Goal: Task Accomplishment & Management: Manage account settings

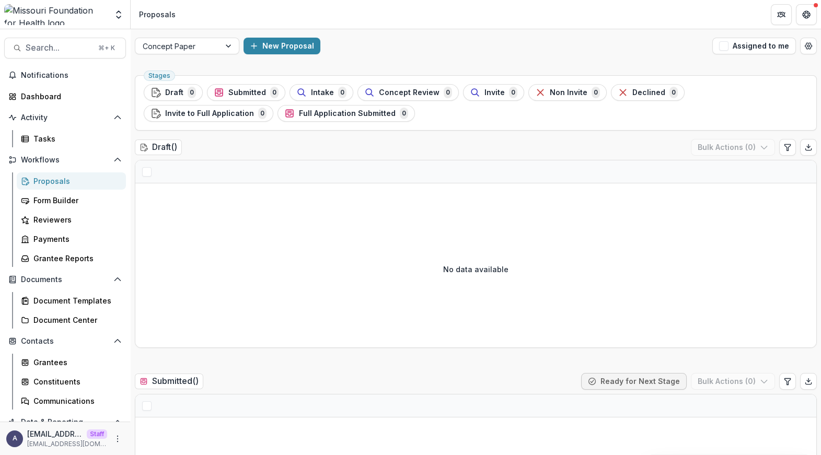
click at [55, 18] on img at bounding box center [55, 14] width 103 height 21
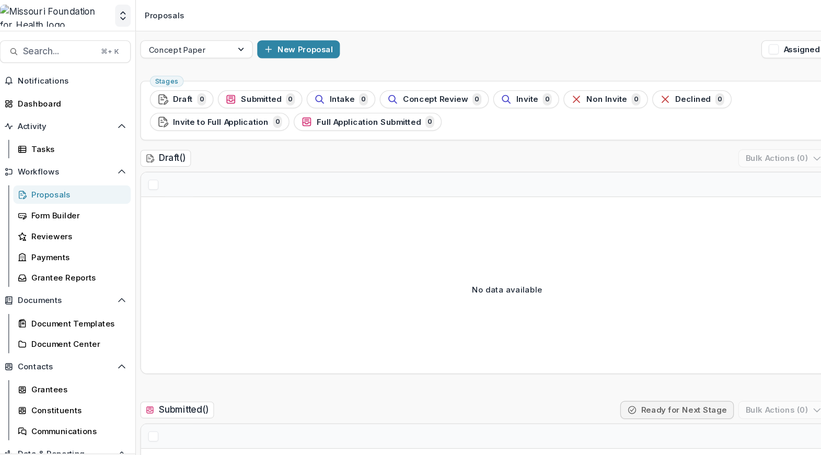
click at [121, 15] on icon "Open entity switcher" at bounding box center [118, 14] width 10 height 10
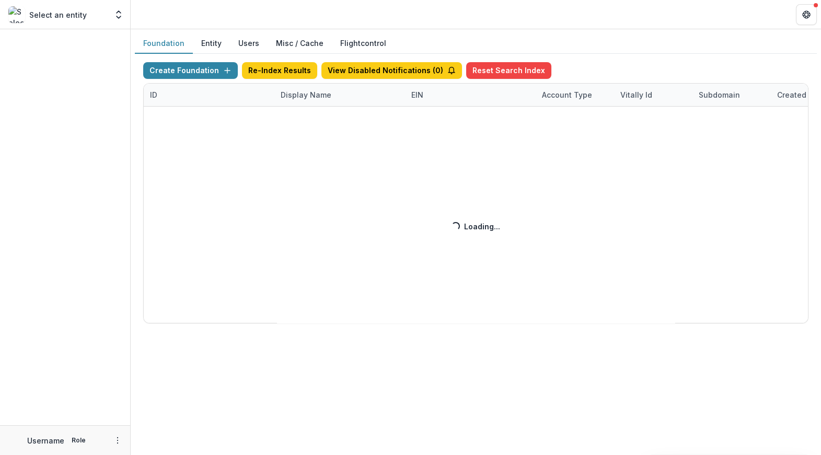
click at [290, 91] on div "Create Foundation Re-Index Results View Disabled Notifications ( 0 ) Reset Sear…" at bounding box center [475, 192] width 665 height 261
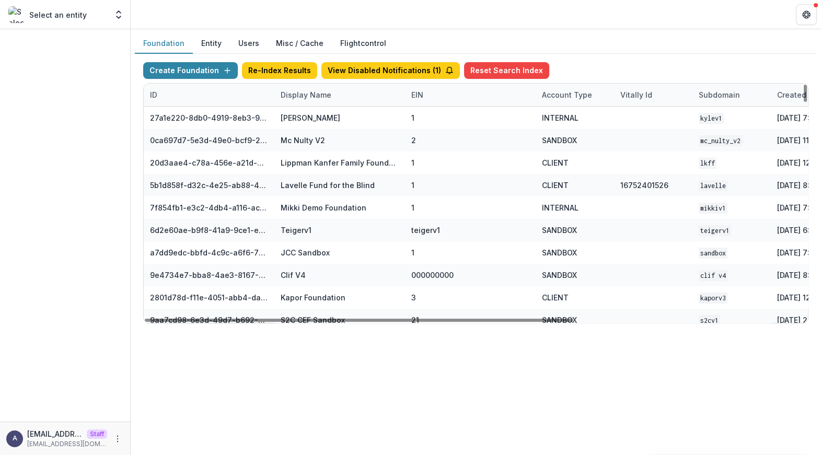
click at [327, 96] on div "Display Name" at bounding box center [305, 94] width 63 height 11
click at [321, 122] on input at bounding box center [338, 118] width 125 height 17
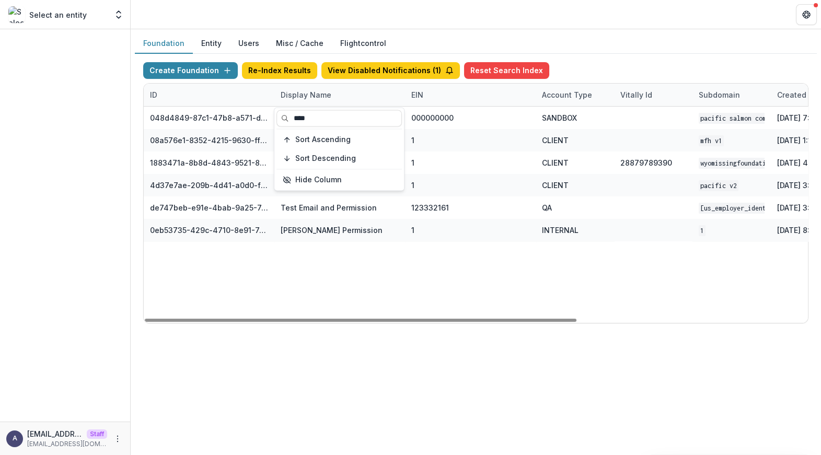
type input "****"
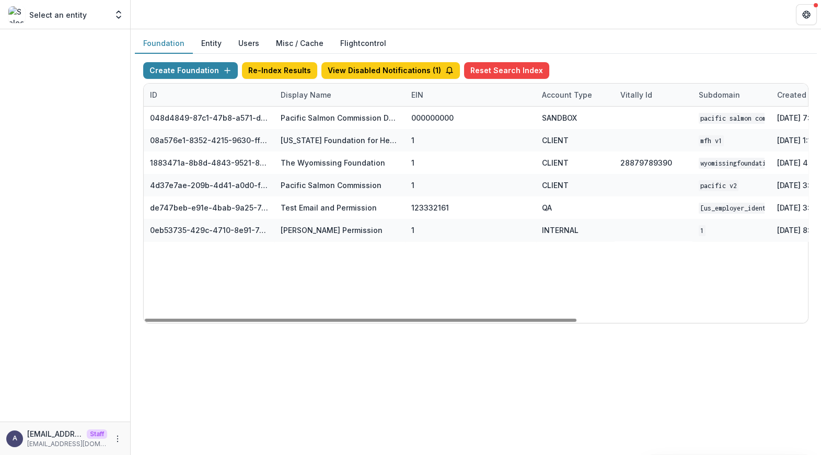
click at [357, 276] on div "048d4849-87c1-47b8-a571-d36adc5d9bb4 Pacific Salmon Commission DEMO 000000000 S…" at bounding box center [653, 215] width 1019 height 216
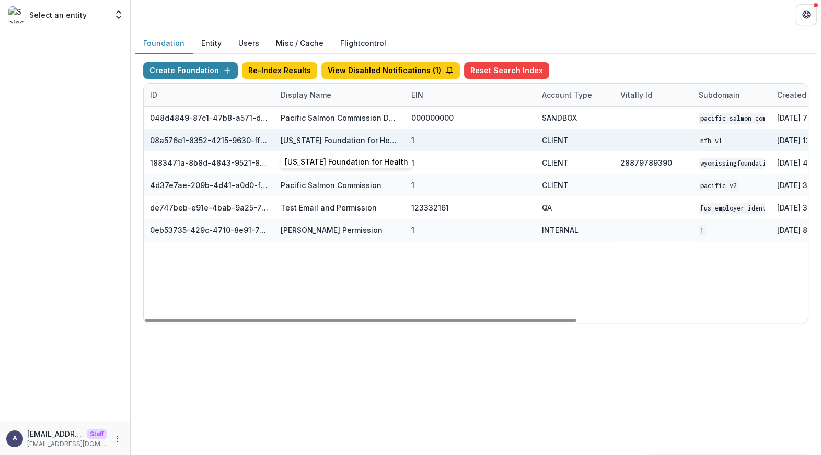
click at [342, 140] on div "Missouri Foundation for Health" at bounding box center [340, 140] width 118 height 11
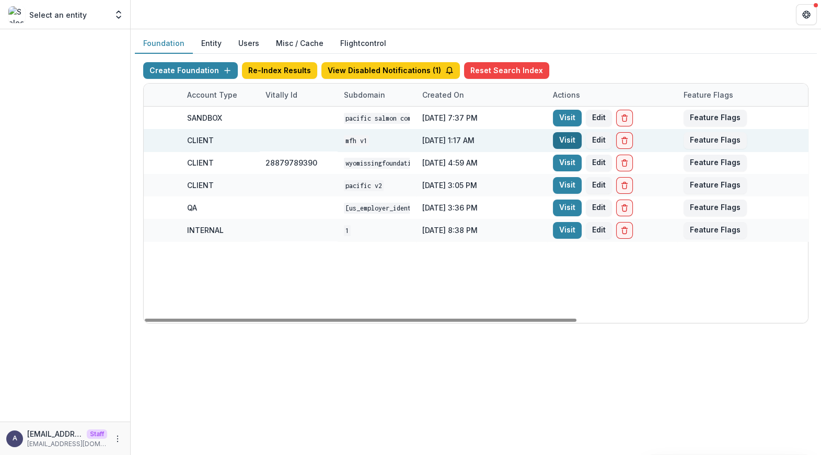
click at [560, 142] on link "Visit" at bounding box center [567, 140] width 29 height 17
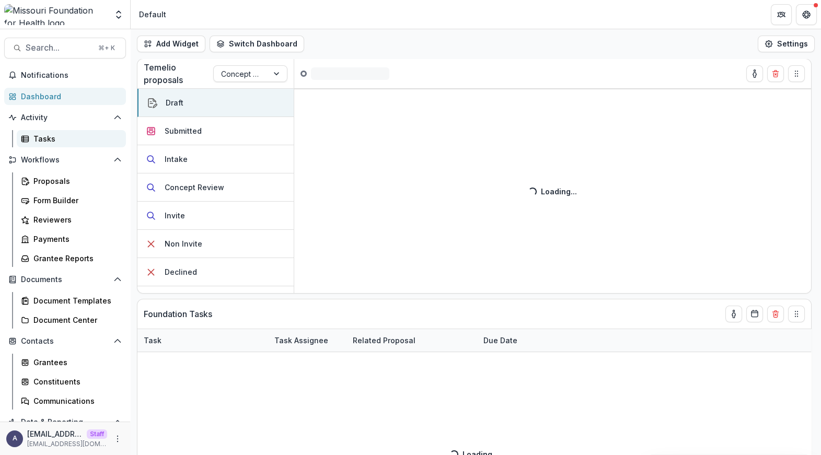
click at [57, 140] on div "Tasks" at bounding box center [75, 138] width 84 height 11
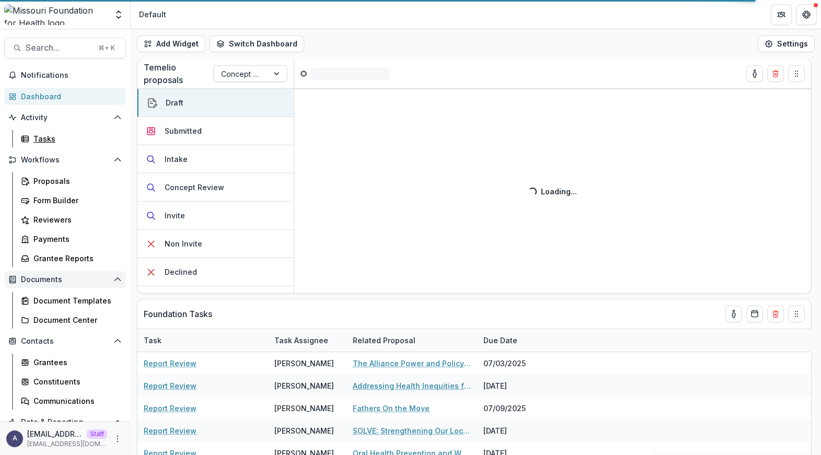
scroll to position [68, 0]
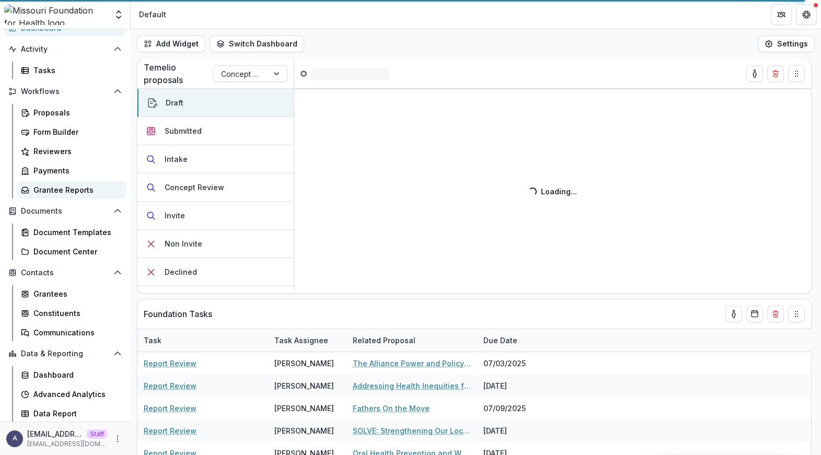
click at [86, 193] on div "Grantee Reports" at bounding box center [75, 189] width 84 height 11
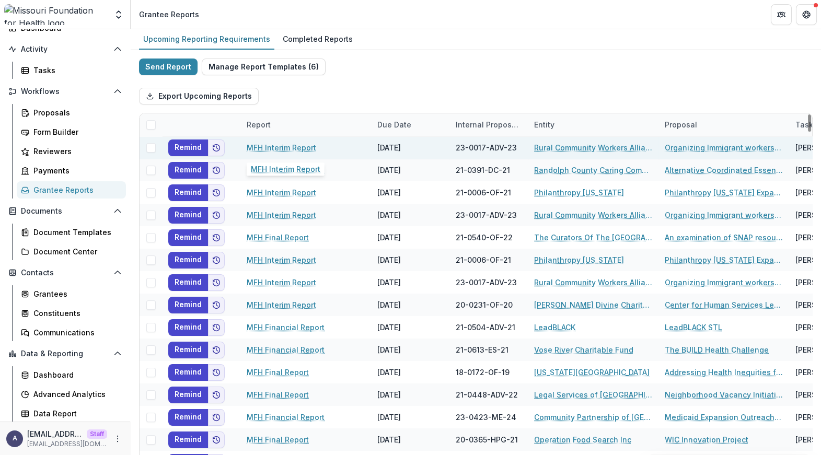
click at [284, 147] on link "MFH Interim Report" at bounding box center [282, 147] width 70 height 11
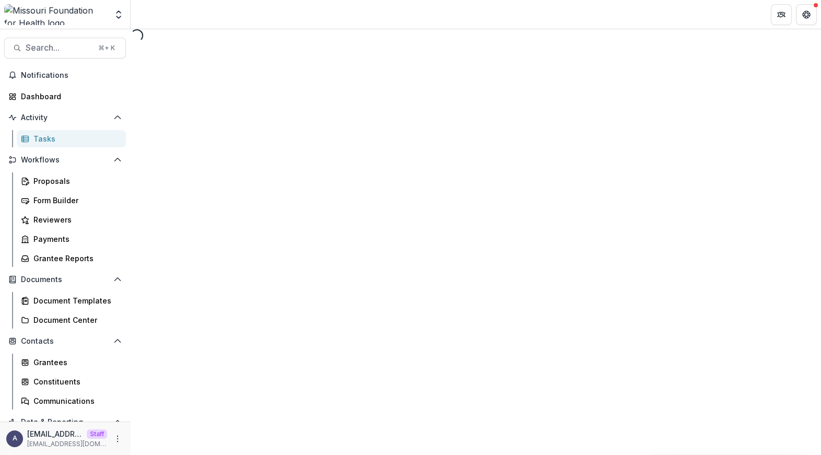
select select "********"
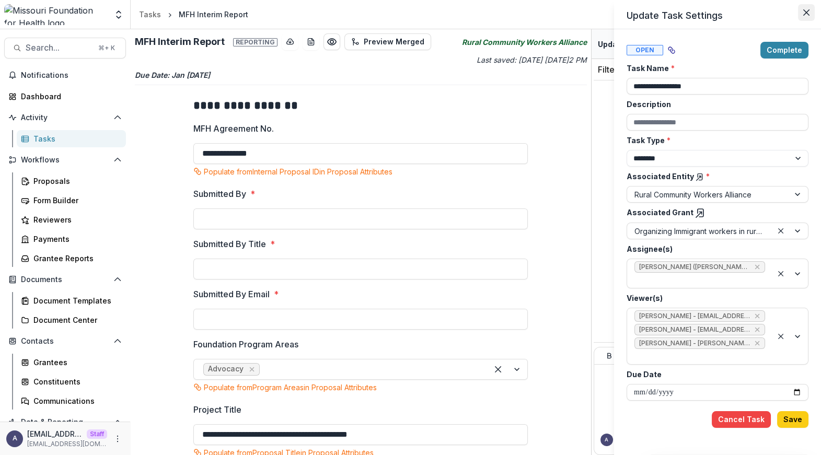
click at [807, 17] on button "Close" at bounding box center [806, 12] width 17 height 17
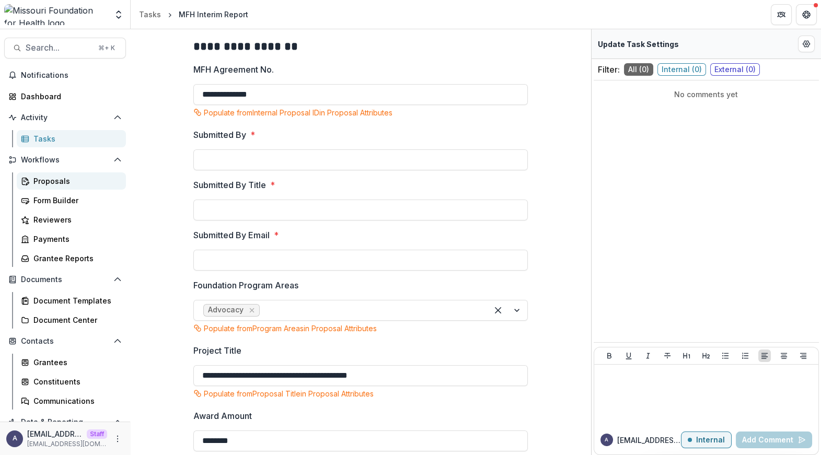
scroll to position [68, 0]
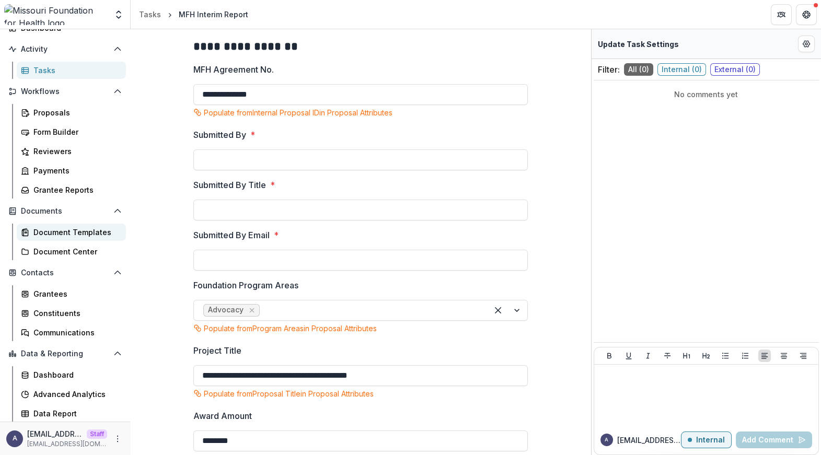
click at [90, 228] on div "Document Templates" at bounding box center [75, 232] width 84 height 11
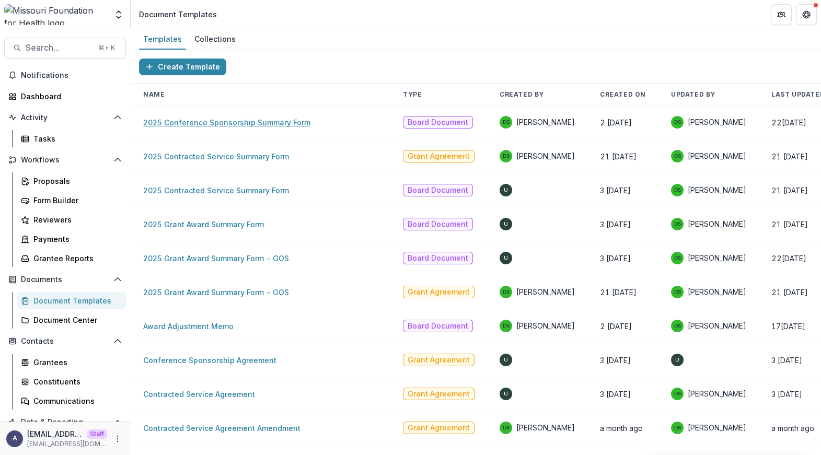
click at [228, 122] on link "2025 Conference Sponsorship Summary Form" at bounding box center [226, 122] width 167 height 9
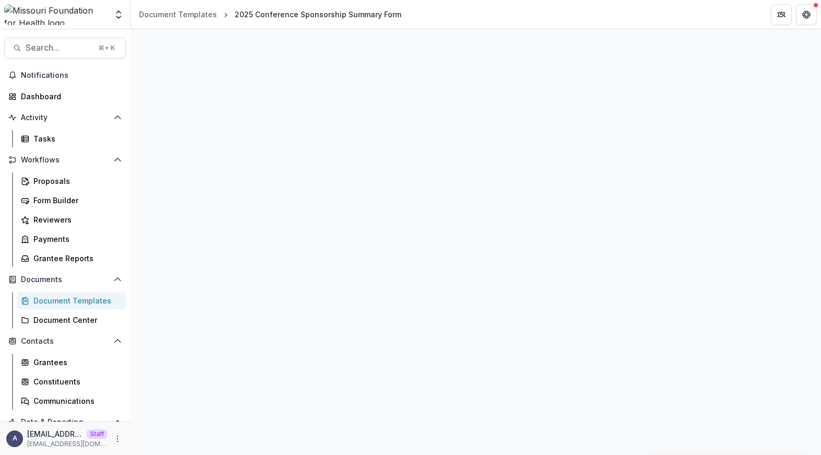
select select "**********"
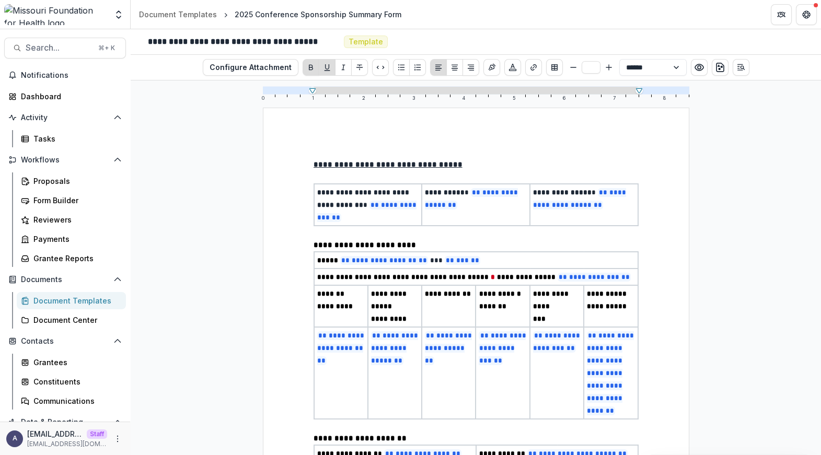
scroll to position [68, 0]
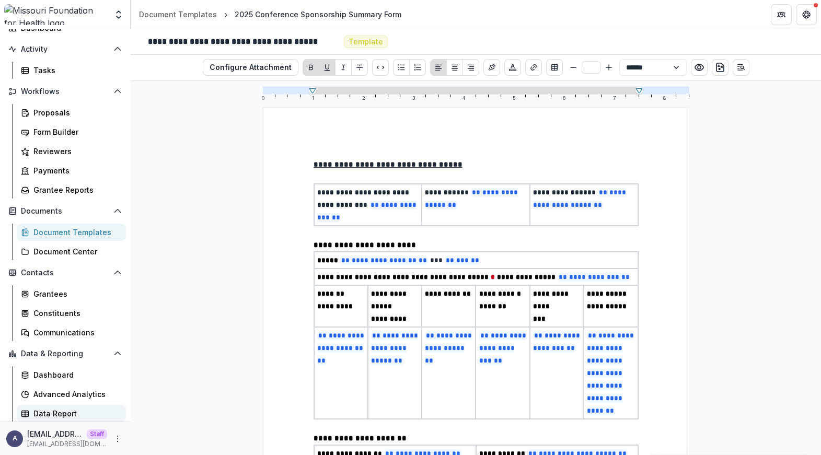
click at [59, 410] on div "Data Report" at bounding box center [75, 413] width 84 height 11
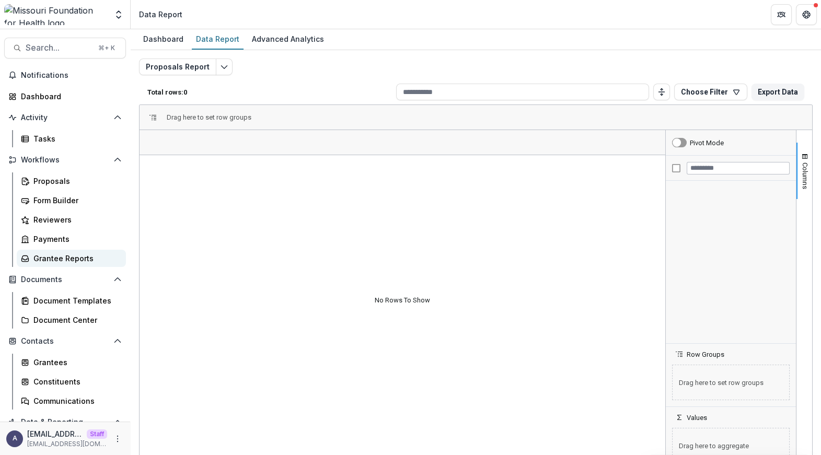
click at [68, 263] on div "Grantee Reports" at bounding box center [75, 258] width 84 height 11
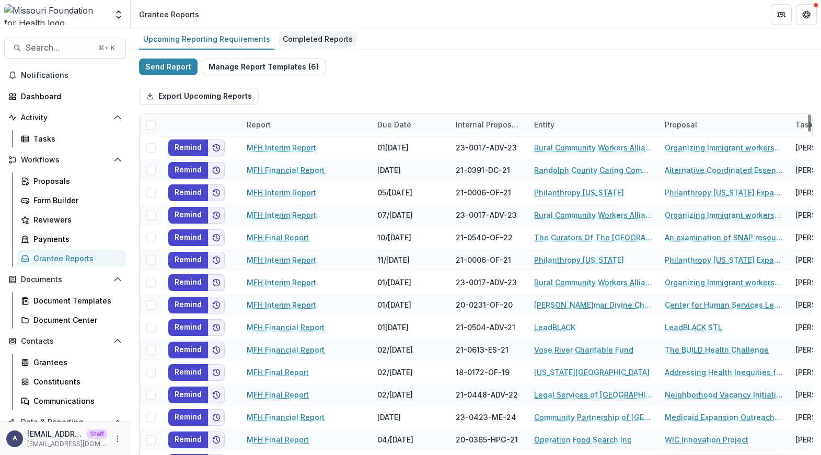
click at [296, 40] on div "Completed Reports" at bounding box center [318, 38] width 78 height 15
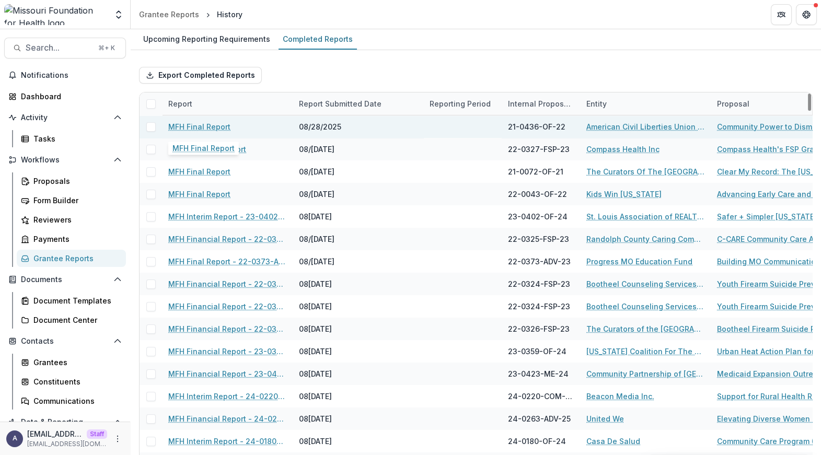
click at [209, 125] on link "MFH Final Report" at bounding box center [199, 126] width 62 height 11
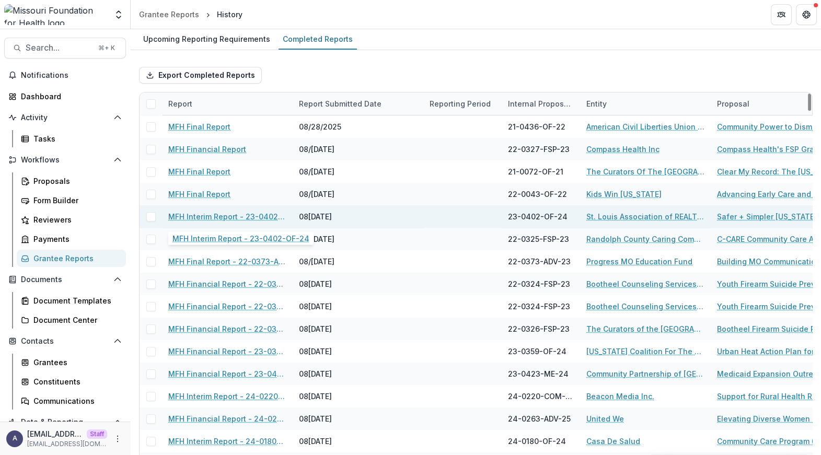
click at [226, 214] on link "MFH Interim Report - 23-0402-OF-24" at bounding box center [227, 216] width 118 height 11
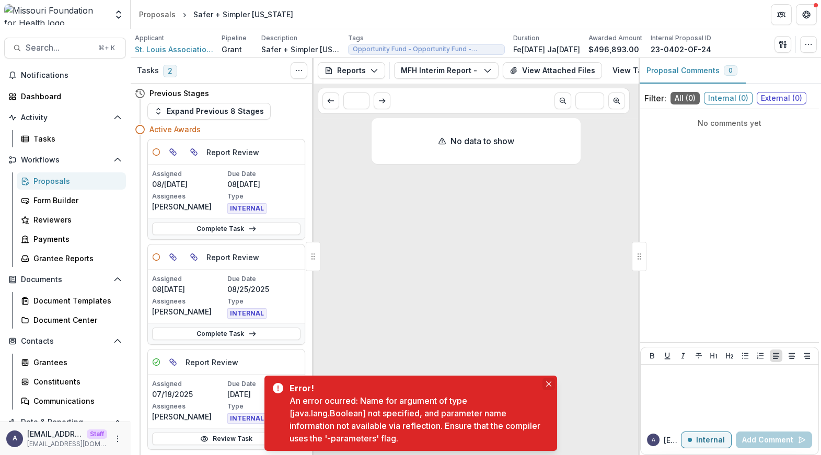
click at [550, 384] on icon "Close" at bounding box center [548, 383] width 5 height 5
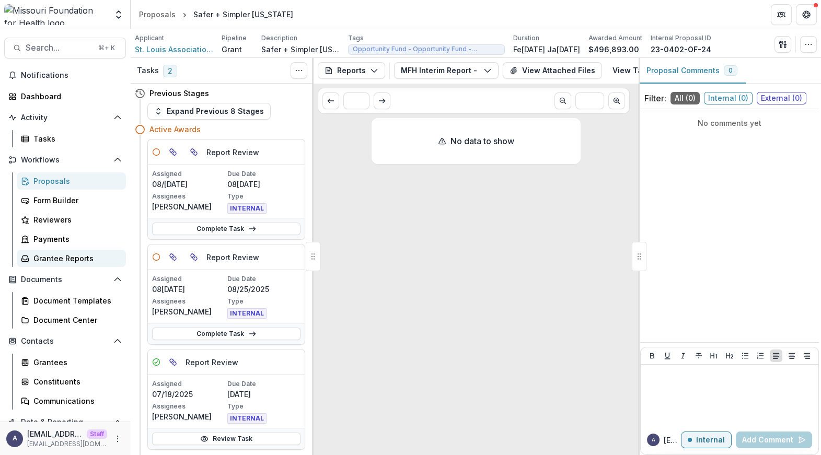
click at [76, 260] on div "Grantee Reports" at bounding box center [75, 258] width 84 height 11
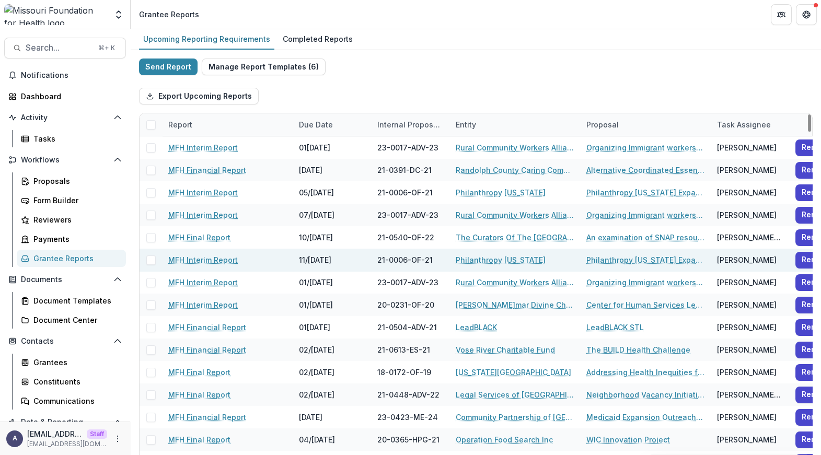
click at [205, 261] on link "MFH Interim Report" at bounding box center [203, 259] width 70 height 11
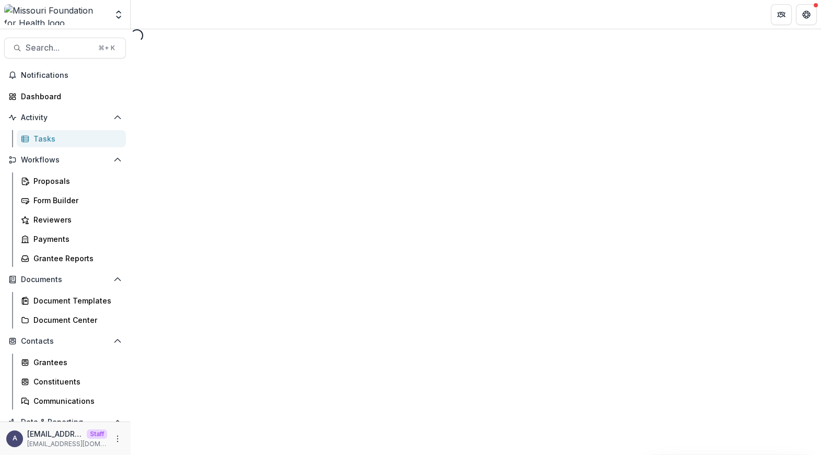
select select "********"
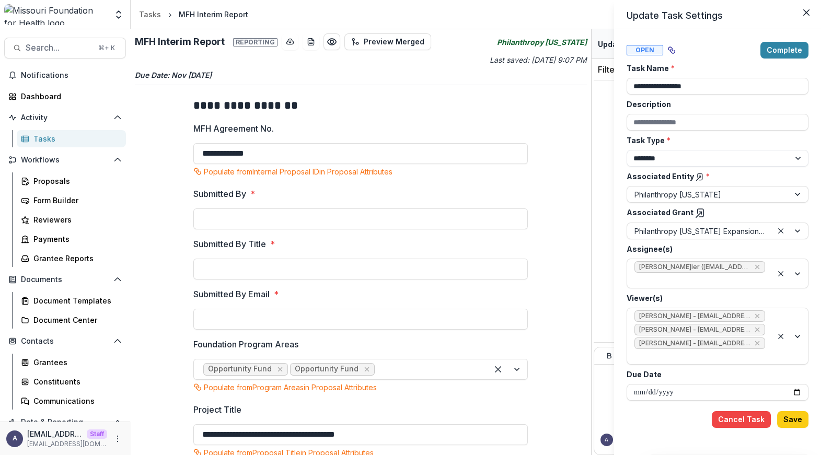
click at [64, 257] on div "**********" at bounding box center [410, 227] width 821 height 455
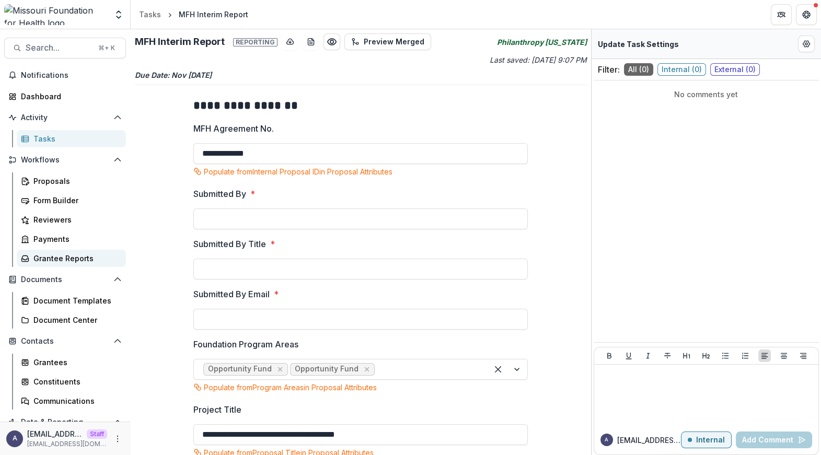
click at [57, 257] on div "Grantee Reports" at bounding box center [75, 258] width 84 height 11
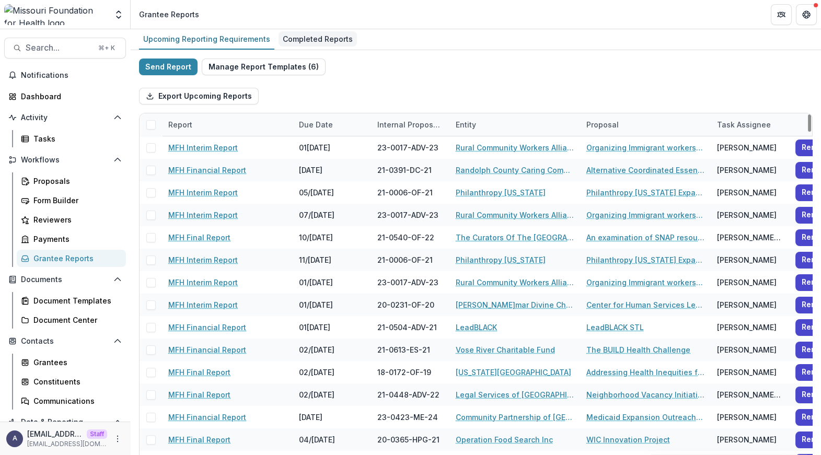
click at [304, 42] on div "Completed Reports" at bounding box center [318, 38] width 78 height 15
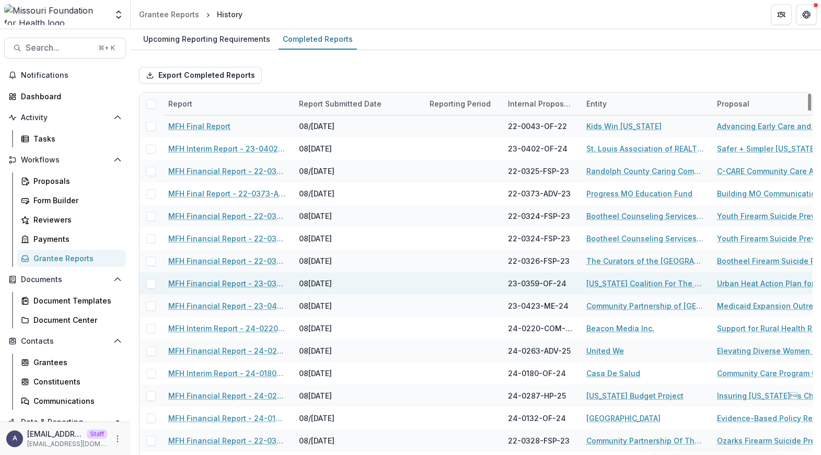
scroll to position [83, 0]
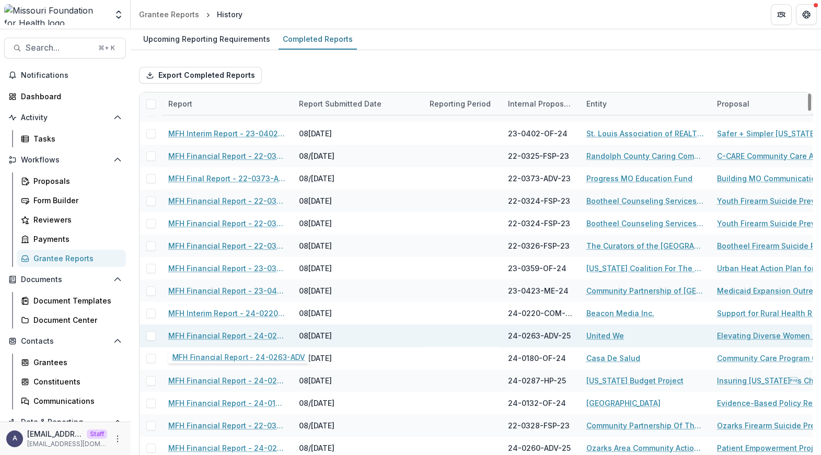
click at [225, 336] on link "MFH Financial Report - 24-0263-ADV" at bounding box center [227, 335] width 118 height 11
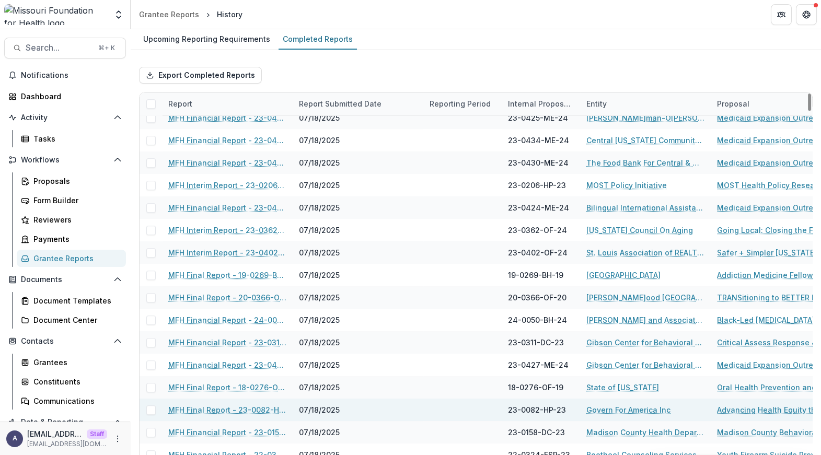
scroll to position [1159, 0]
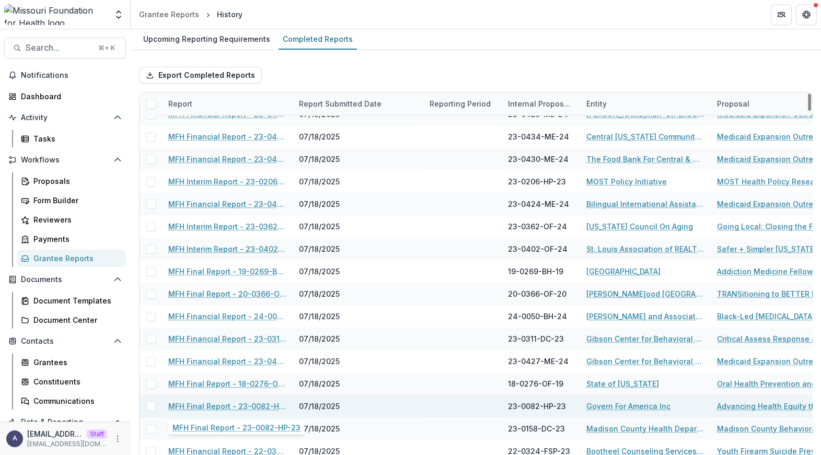
click at [230, 405] on link "MFH Final Report - 23-0082-HP-23" at bounding box center [227, 406] width 118 height 11
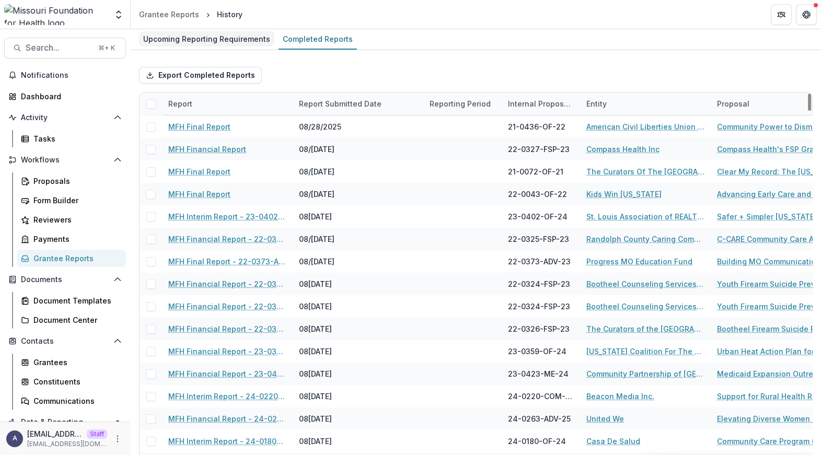
click at [253, 44] on div "Upcoming Reporting Requirements" at bounding box center [206, 38] width 135 height 15
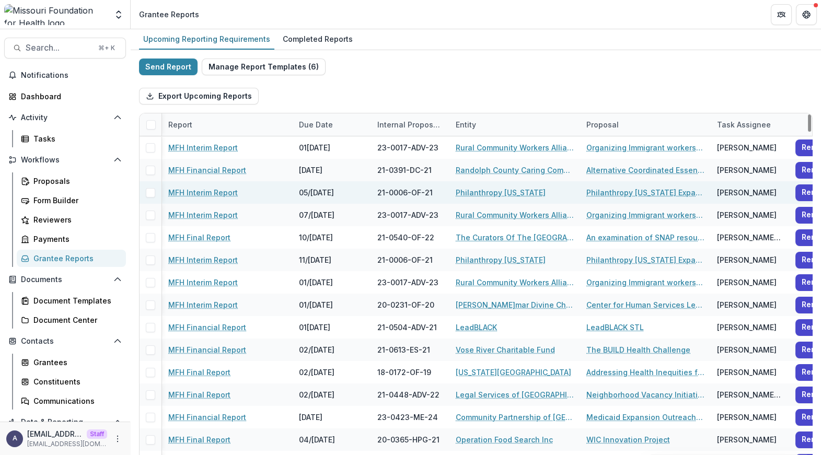
scroll to position [0, 58]
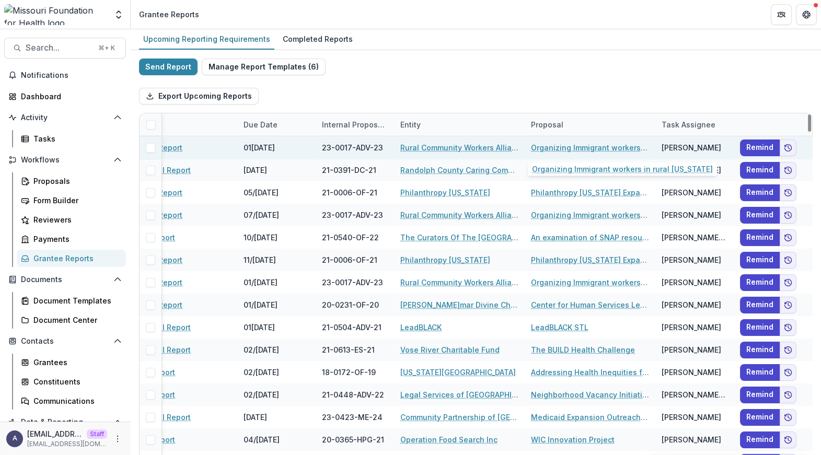
click at [547, 149] on link "Organizing Immigrant workers in rural [US_STATE]" at bounding box center [590, 147] width 118 height 11
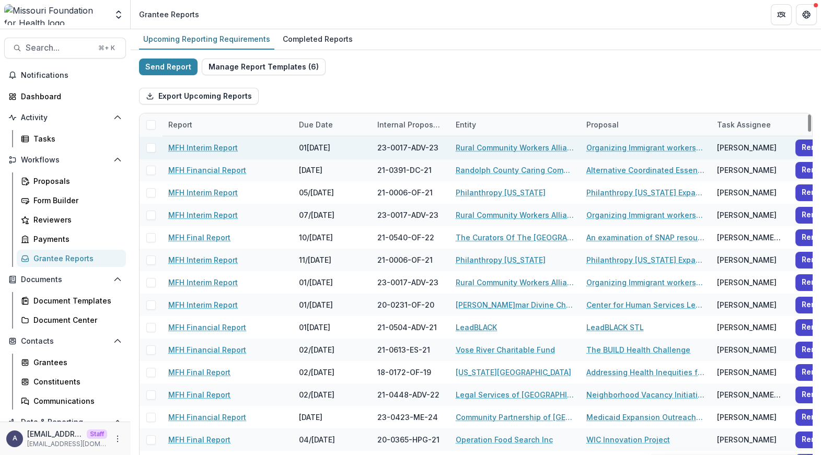
click at [649, 147] on link "Organizing Immigrant workers in rural [US_STATE]" at bounding box center [645, 147] width 118 height 11
click at [209, 146] on link "MFH Interim Report" at bounding box center [203, 147] width 70 height 11
select select "********"
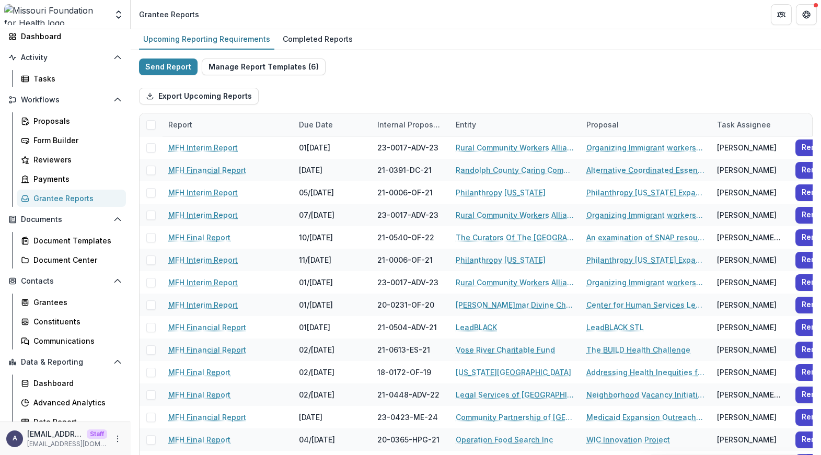
scroll to position [68, 0]
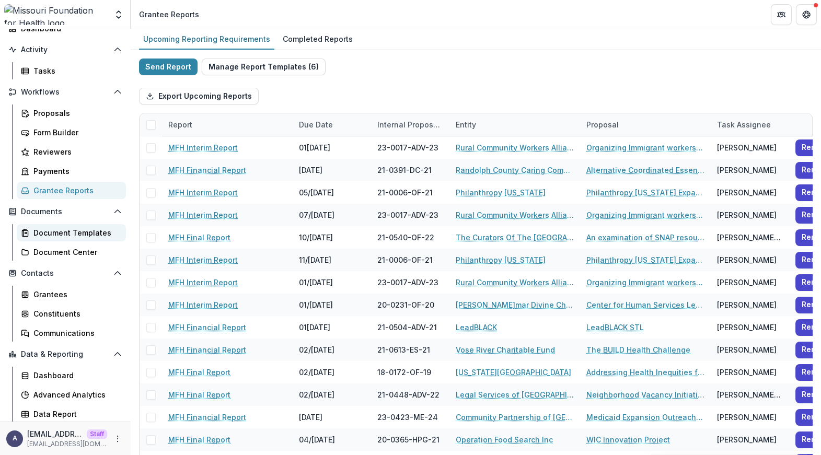
click at [68, 228] on div "Document Templates" at bounding box center [75, 232] width 84 height 11
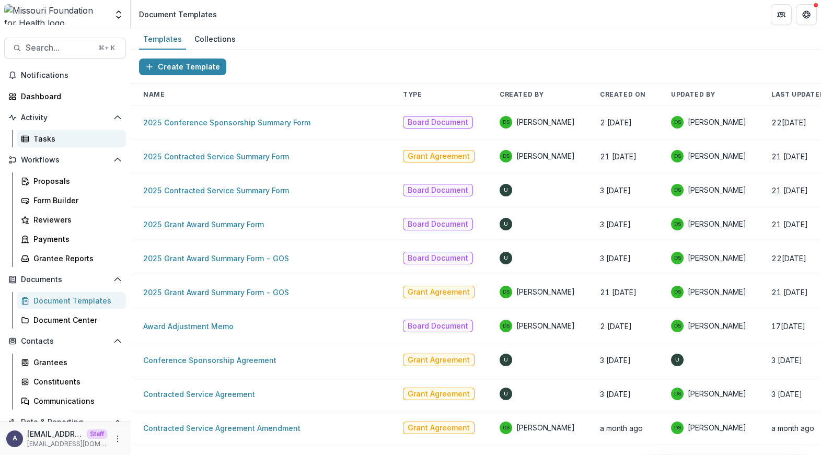
click at [59, 146] on link "Tasks" at bounding box center [71, 138] width 109 height 17
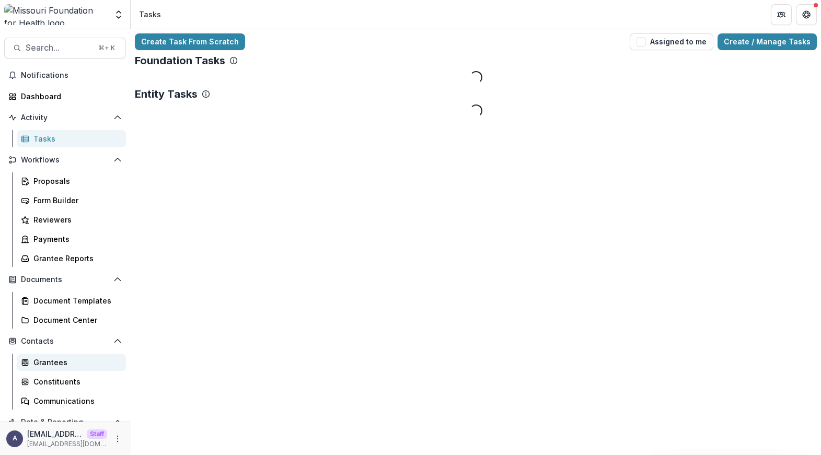
scroll to position [68, 0]
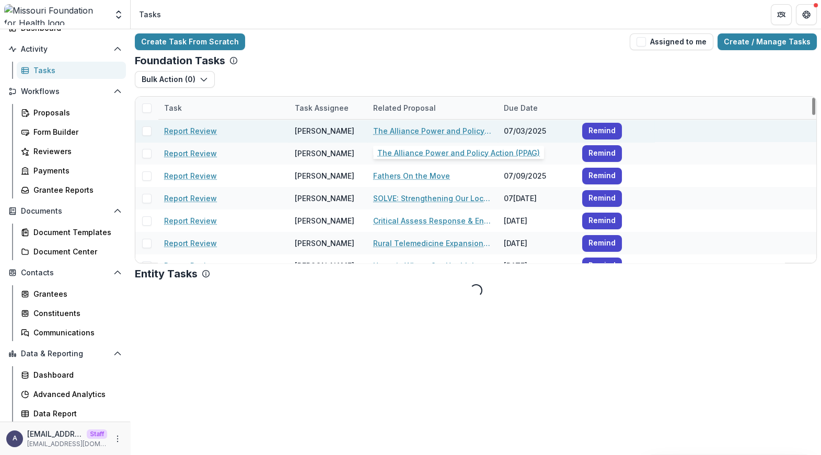
click at [398, 129] on link "The Alliance Power and Policy Action (PPAG)" at bounding box center [432, 130] width 118 height 11
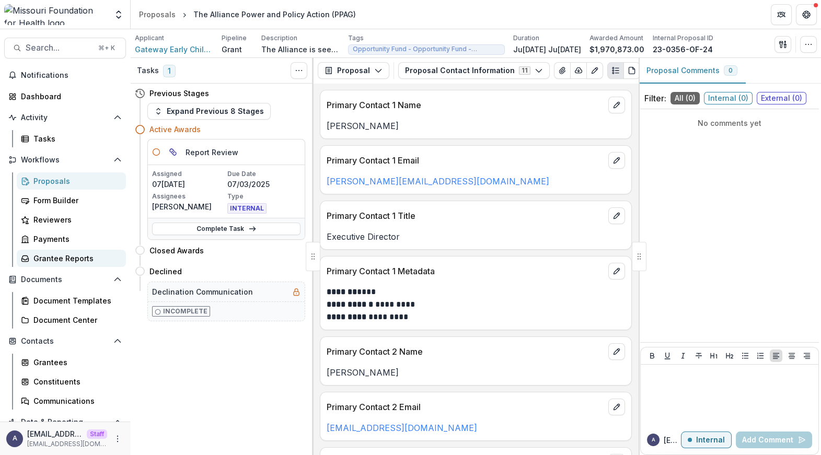
click at [62, 258] on div "Grantee Reports" at bounding box center [75, 258] width 84 height 11
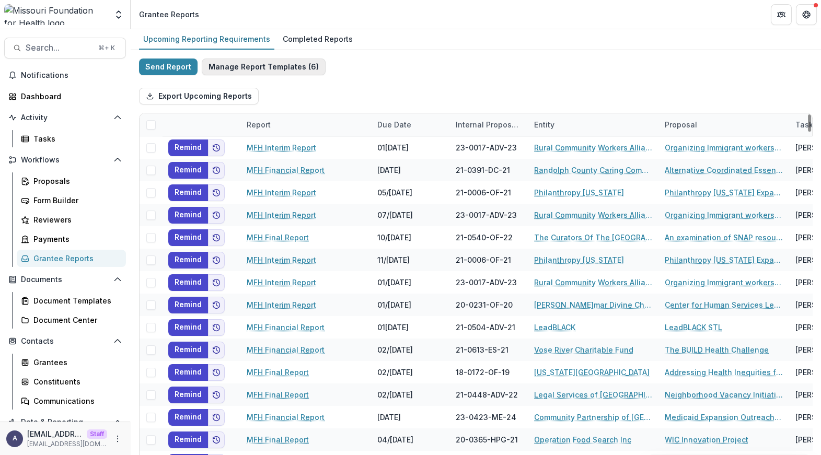
click at [274, 68] on button "Manage Report Templates ( 6 )" at bounding box center [264, 67] width 124 height 17
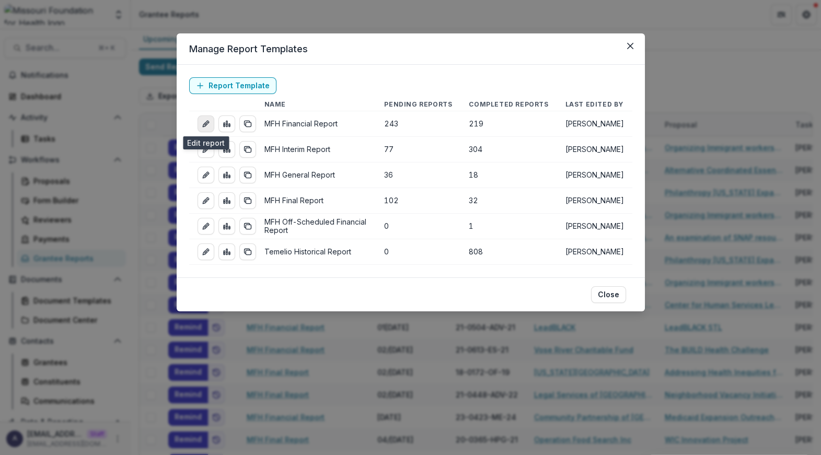
click at [204, 124] on line "edit-report" at bounding box center [205, 124] width 2 height 2
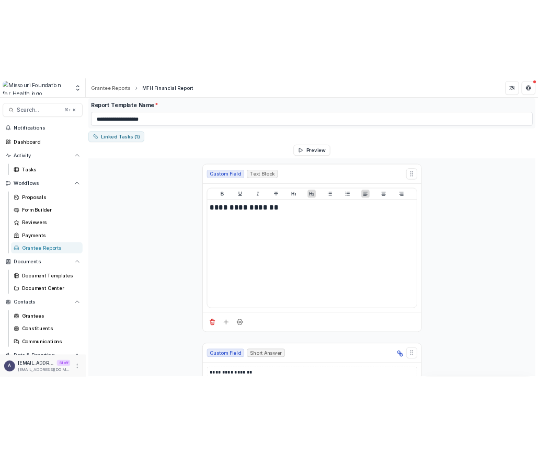
scroll to position [37, 0]
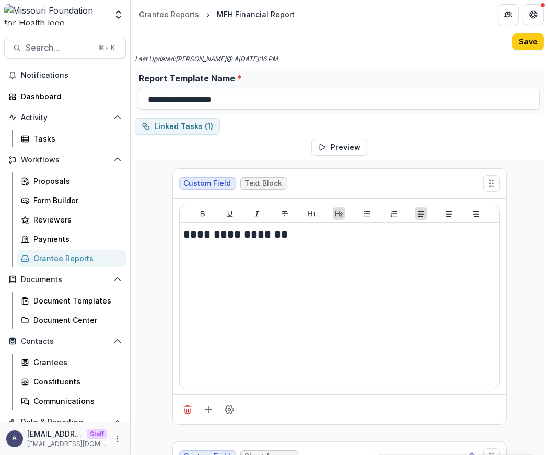
click at [54, 256] on div "Grantee Reports" at bounding box center [75, 258] width 84 height 11
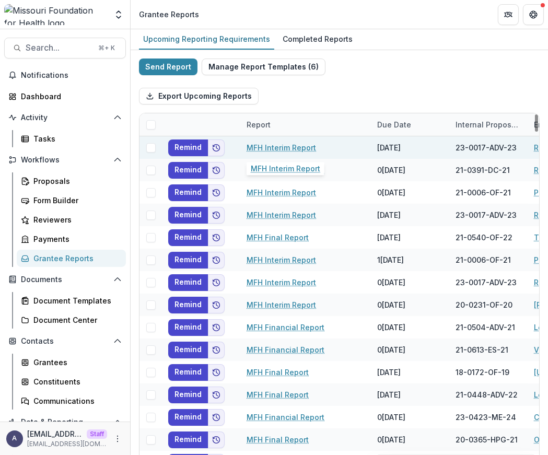
click at [271, 147] on link "MFH Interim Report" at bounding box center [282, 147] width 70 height 11
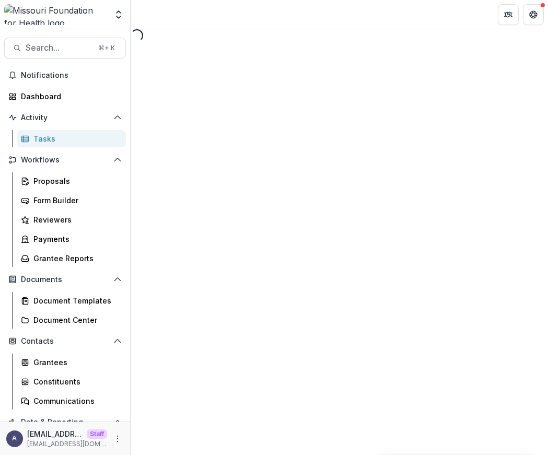
select select "********"
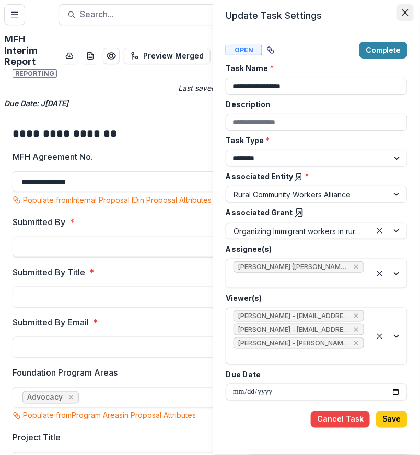
click at [408, 15] on icon "Close" at bounding box center [405, 12] width 6 height 6
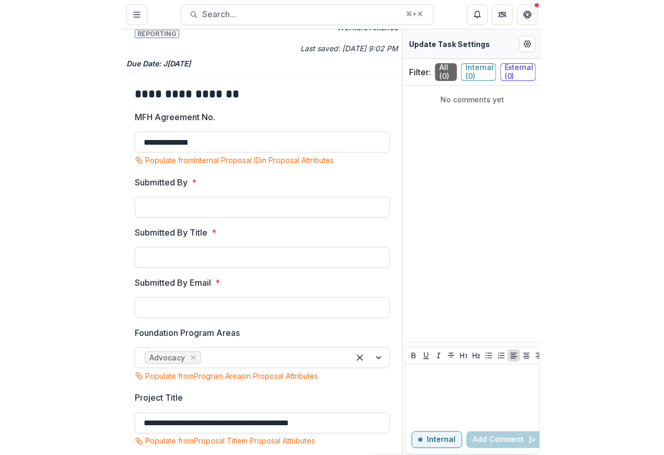
scroll to position [24, 0]
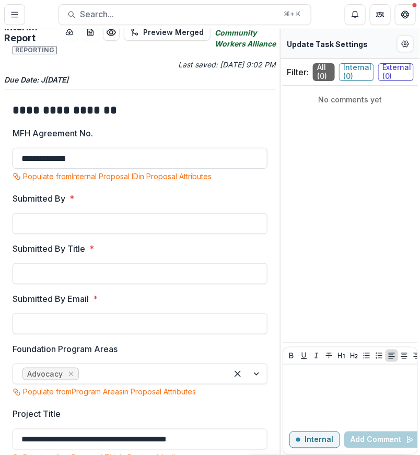
click at [155, 152] on input "**********" at bounding box center [140, 158] width 255 height 21
click at [129, 155] on input "**********" at bounding box center [140, 158] width 255 height 21
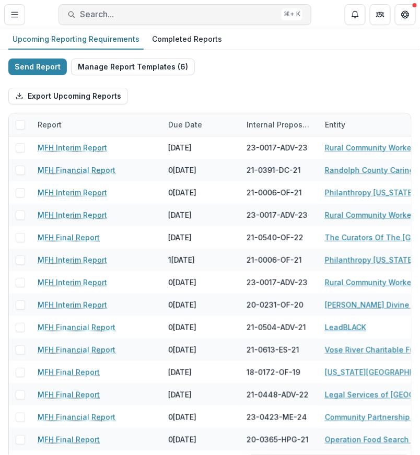
click at [155, 13] on span "Search..." at bounding box center [179, 14] width 198 height 10
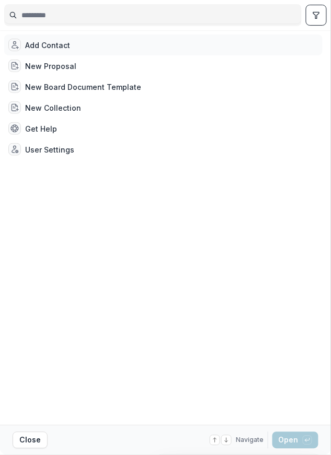
click at [167, 53] on div "Add Contact" at bounding box center [163, 44] width 318 height 21
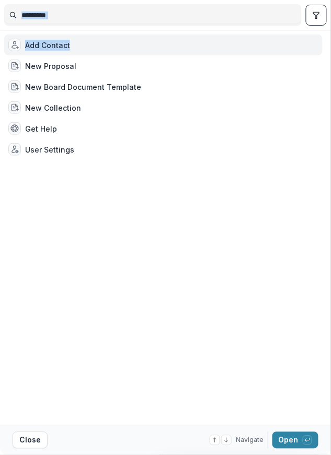
drag, startPoint x: 167, startPoint y: 53, endPoint x: 167, endPoint y: 26, distance: 27.2
click at [167, 26] on div "Add Contact New Proposal New Board Document Template New Collection Get Help Us…" at bounding box center [165, 212] width 331 height 425
click at [167, 26] on div at bounding box center [152, 15] width 297 height 22
click at [40, 441] on button "Close" at bounding box center [30, 440] width 35 height 17
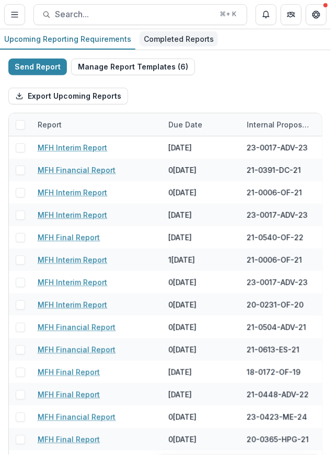
click at [186, 32] on div "Completed Reports" at bounding box center [179, 38] width 78 height 15
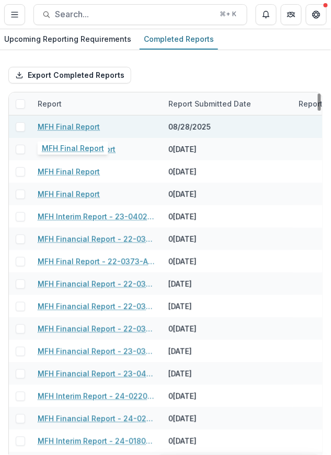
click at [77, 125] on link "MFH Final Report" at bounding box center [69, 126] width 62 height 11
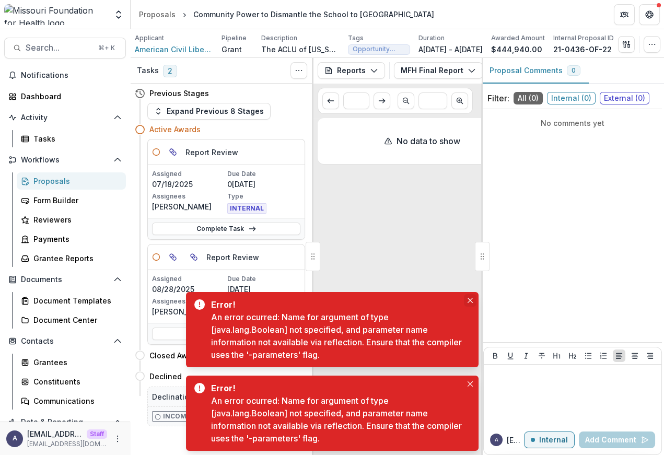
click at [471, 297] on button "Close" at bounding box center [470, 300] width 13 height 13
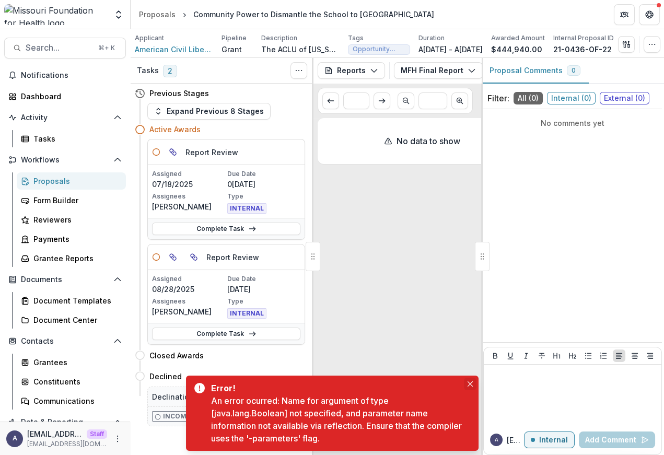
click at [470, 381] on icon "Close" at bounding box center [470, 383] width 5 height 5
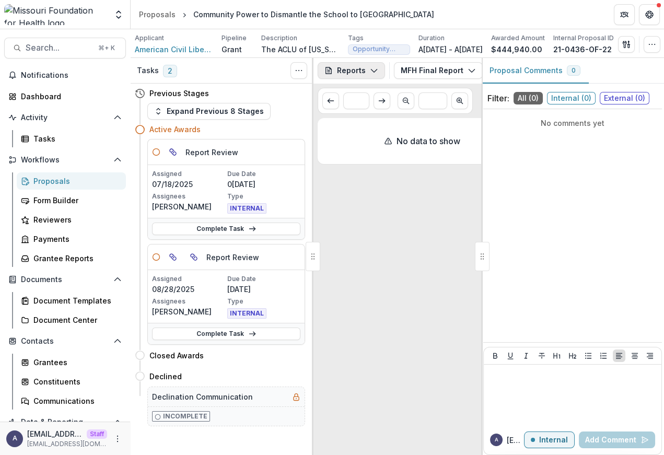
click at [358, 70] on button "Reports" at bounding box center [351, 70] width 67 height 17
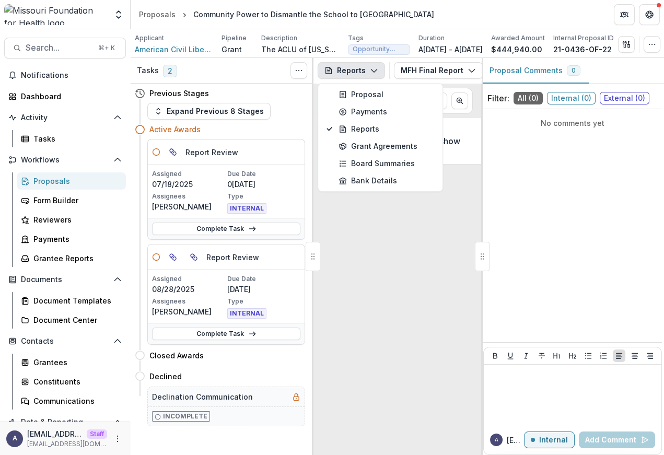
click at [410, 309] on div "No data to show" at bounding box center [422, 284] width 209 height 333
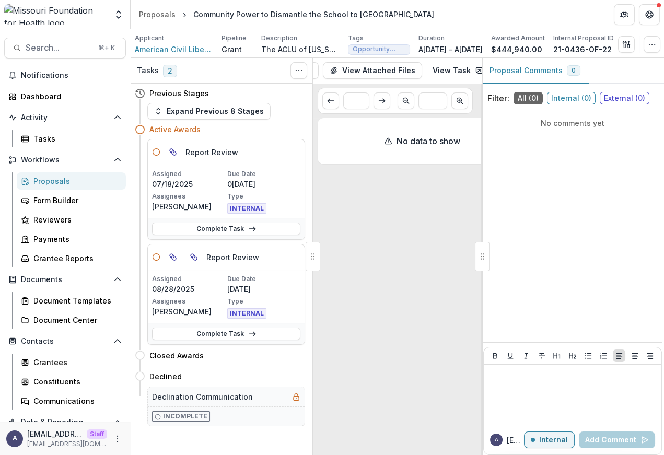
scroll to position [0, 176]
click at [425, 77] on link "View Task" at bounding box center [445, 70] width 63 height 17
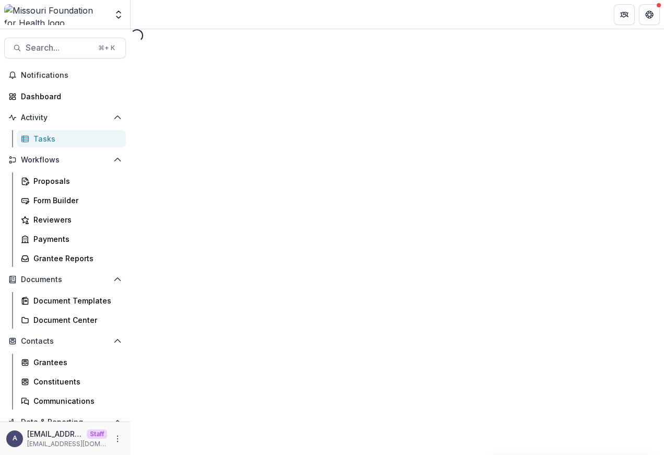
select select "********"
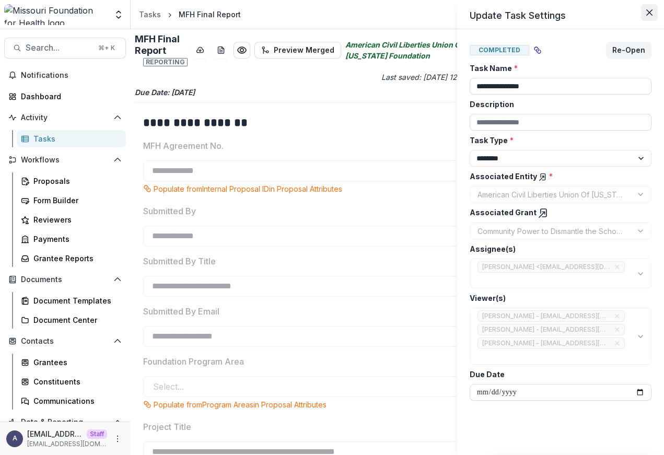
click at [651, 15] on icon "Close" at bounding box center [649, 12] width 6 height 6
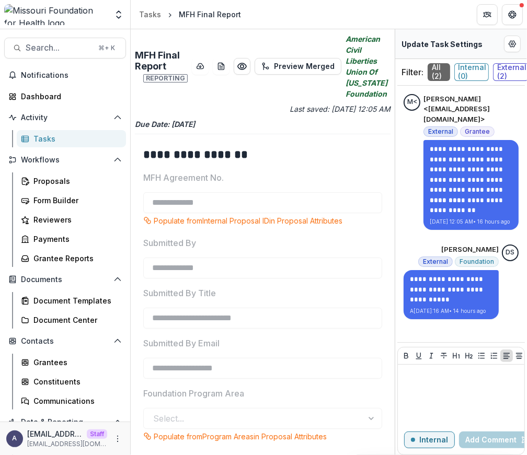
click at [64, 137] on div "Tasks" at bounding box center [75, 138] width 84 height 11
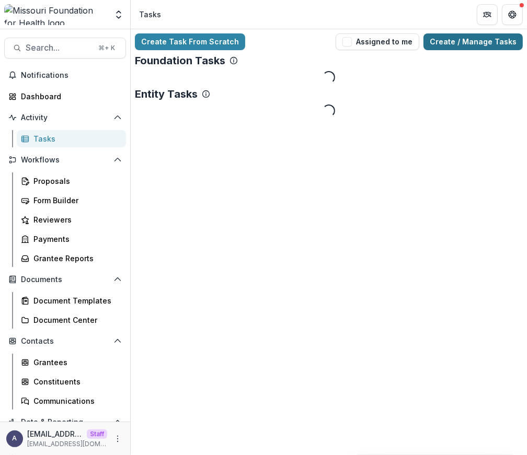
click at [473, 41] on link "Create / Manage Tasks" at bounding box center [472, 41] width 99 height 17
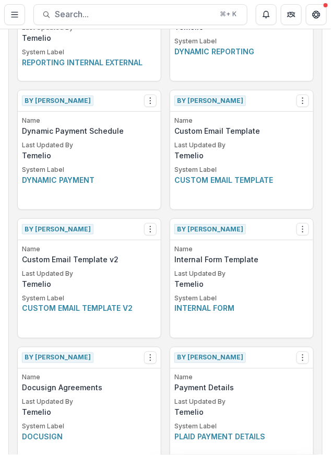
scroll to position [758, 0]
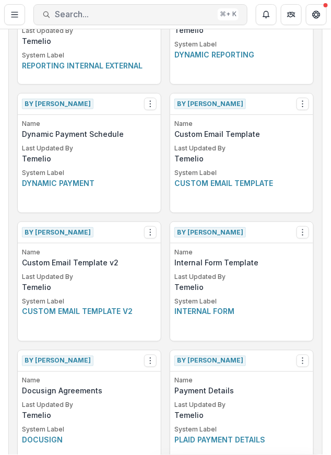
click at [109, 15] on span "Search..." at bounding box center [134, 14] width 159 height 10
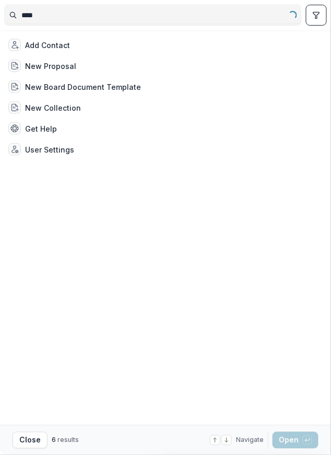
type input "*****"
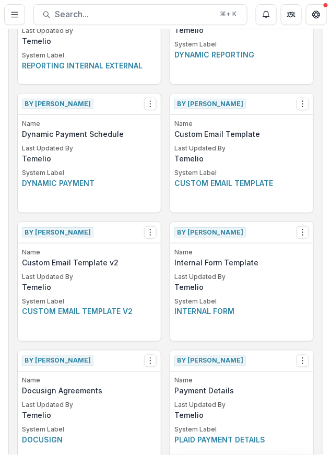
click at [309, 194] on div "Name Custom Email Template Last Updated By Temelio System Label Custom email te…" at bounding box center [241, 166] width 143 height 94
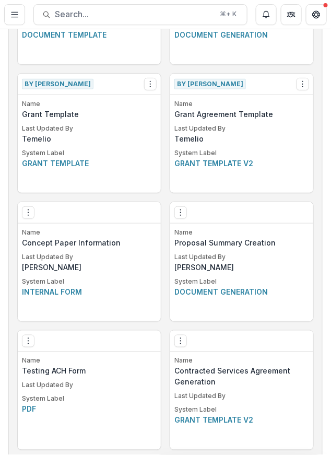
click at [70, 275] on div "Name Concept Paper Information Last Updated By Wendy Rohrbach System Label Inte…" at bounding box center [89, 275] width 143 height 94
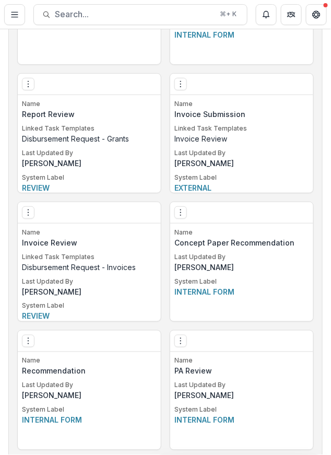
scroll to position [4249, 0]
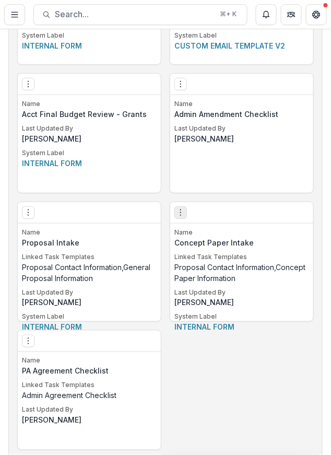
click at [178, 212] on icon "Options" at bounding box center [181, 213] width 8 height 8
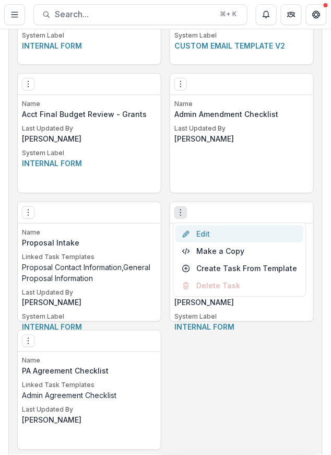
click at [214, 232] on link "Edit" at bounding box center [240, 233] width 128 height 17
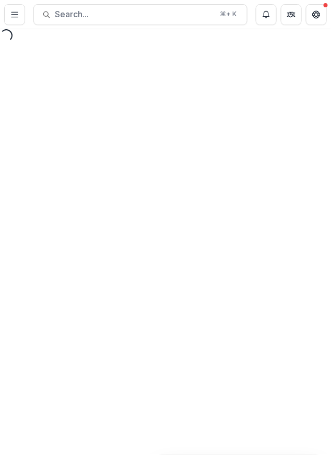
select select "********"
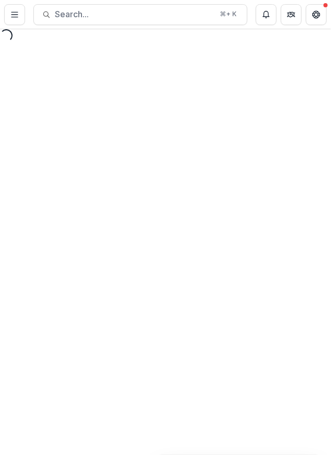
select select "********"
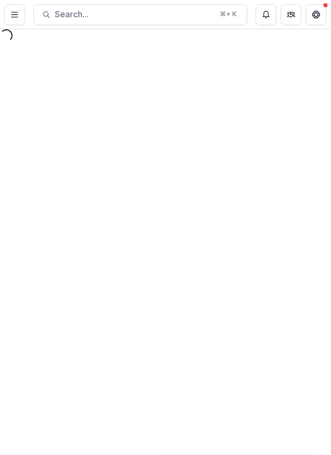
select select "********"
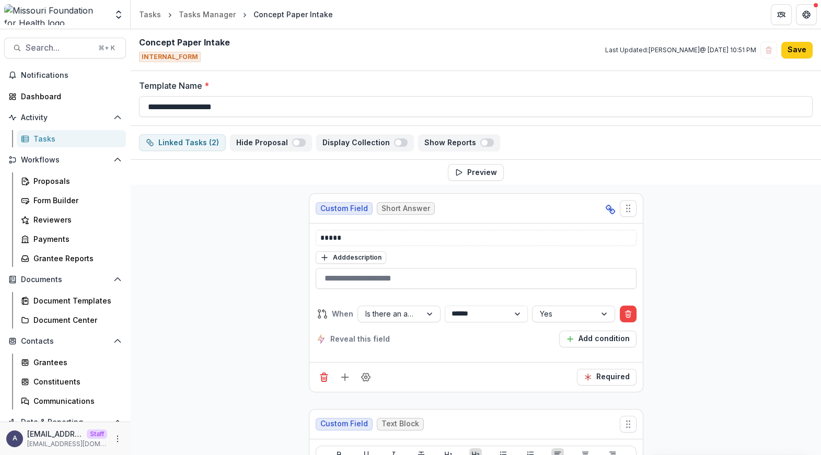
click at [102, 137] on div "Tasks" at bounding box center [75, 138] width 84 height 11
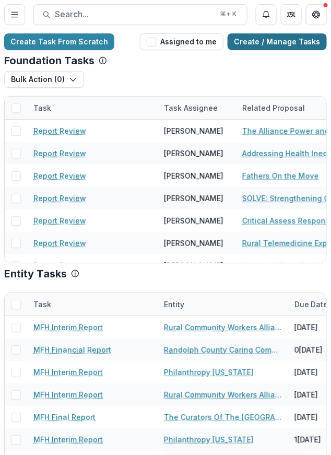
click at [278, 42] on link "Create / Manage Tasks" at bounding box center [277, 41] width 99 height 17
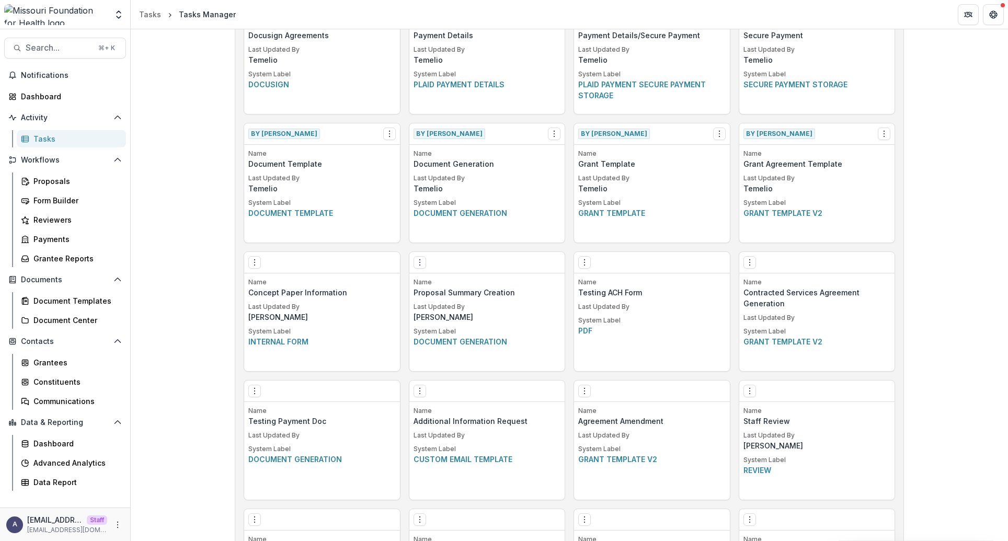
scroll to position [943, 0]
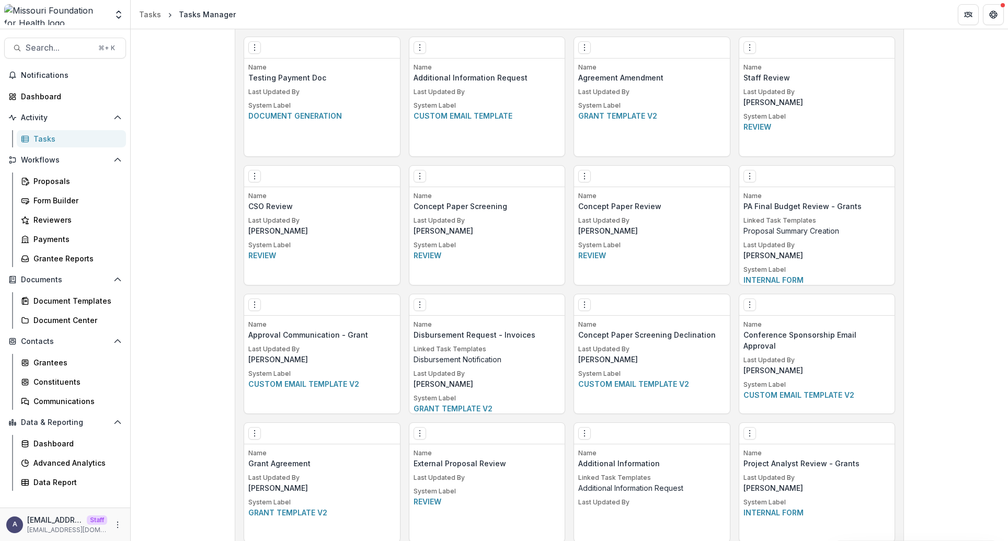
click at [664, 396] on div "Build a New Task Template Create Task Template By Temelio View Make a Copy Crea…" at bounding box center [569, 358] width 877 height 2545
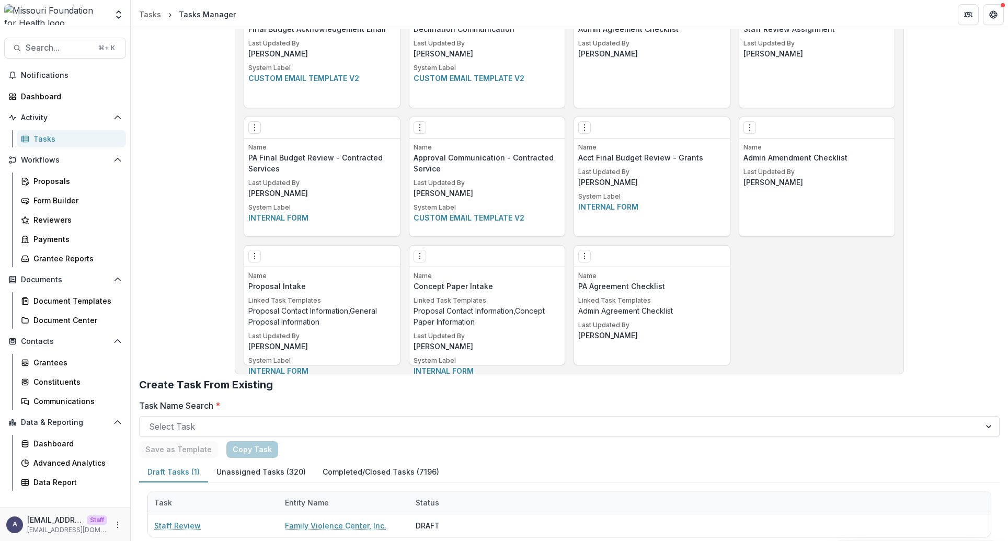
click at [507, 306] on p "Proposal Contact Information,Concept Paper Information" at bounding box center [486, 316] width 147 height 22
click at [419, 259] on icon "Options" at bounding box center [419, 256] width 8 height 8
click at [484, 275] on link "Edit" at bounding box center [478, 277] width 128 height 17
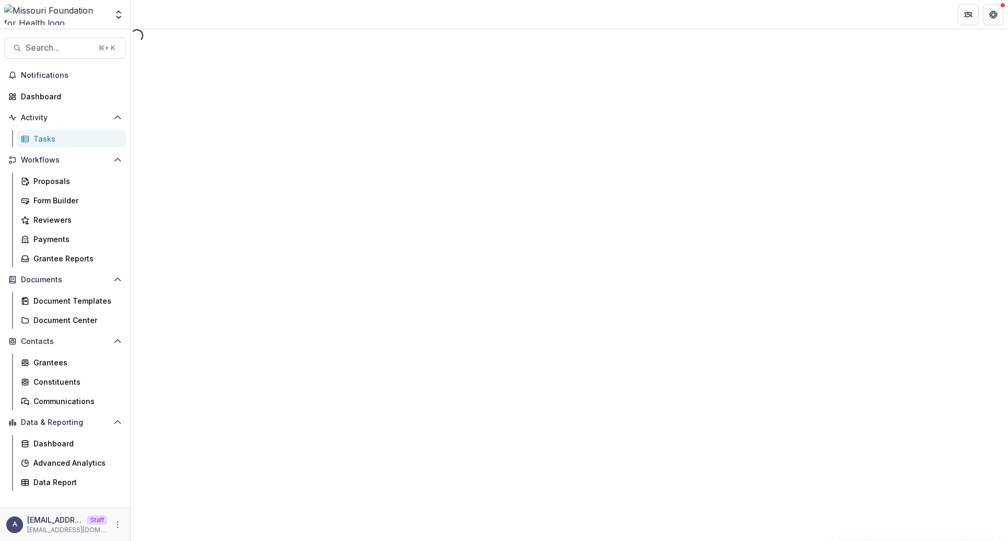
select select "********"
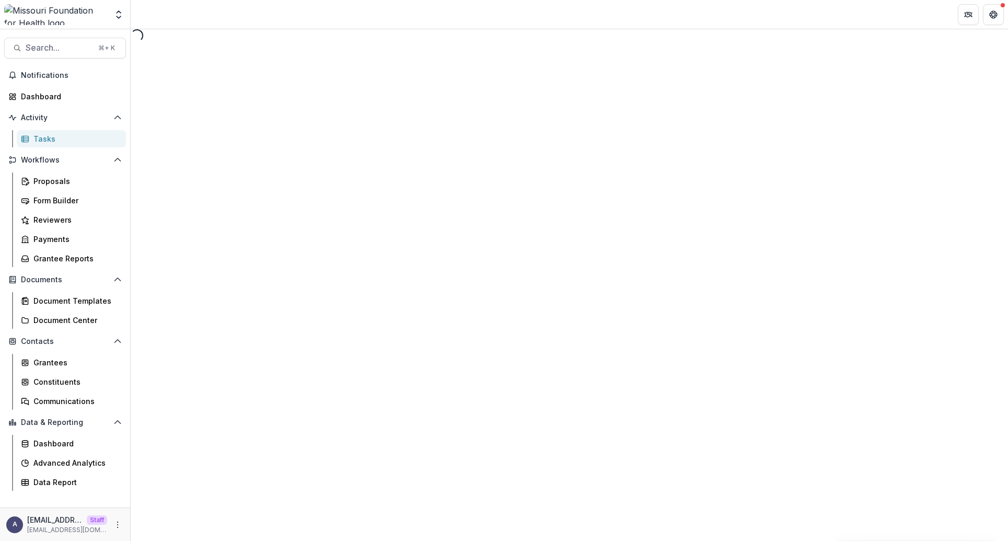
select select "********"
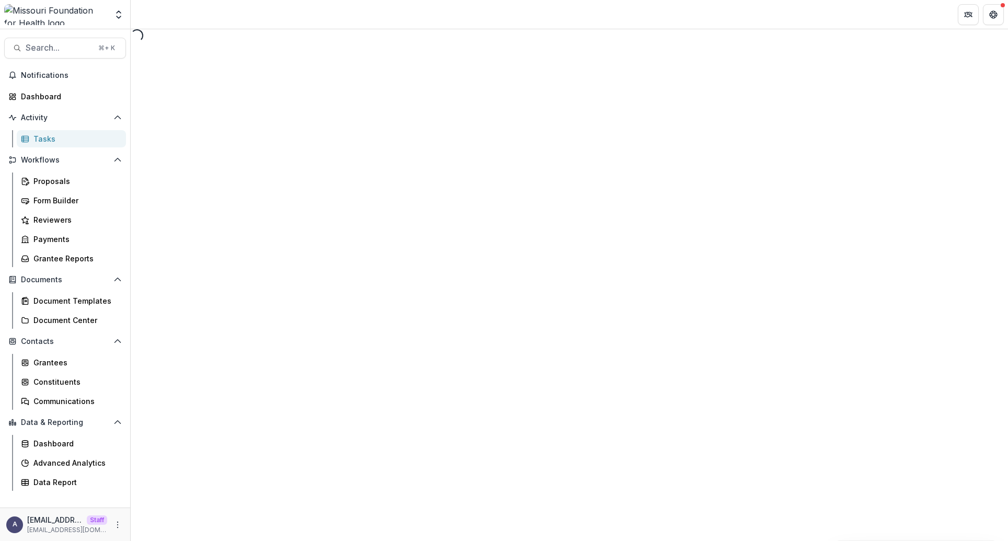
select select "********"
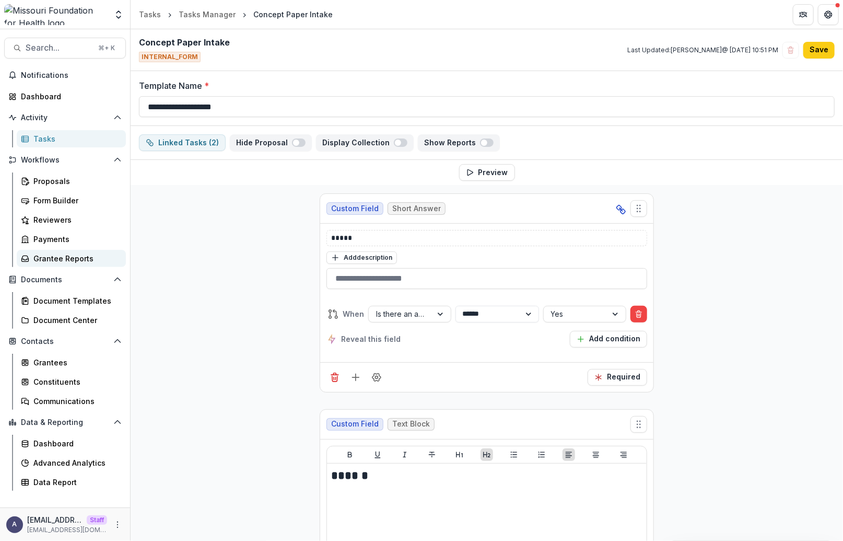
click at [88, 261] on div "Grantee Reports" at bounding box center [75, 258] width 84 height 11
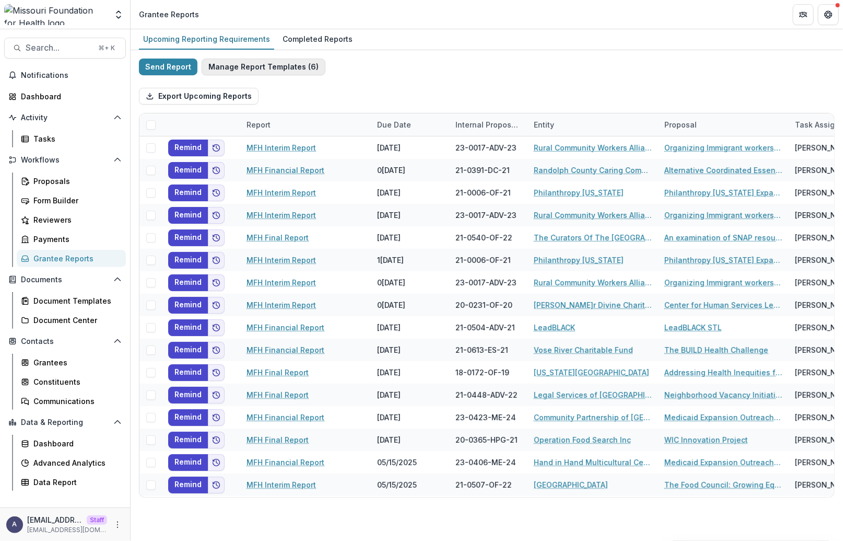
click at [273, 69] on button "Manage Report Templates ( 6 )" at bounding box center [264, 67] width 124 height 17
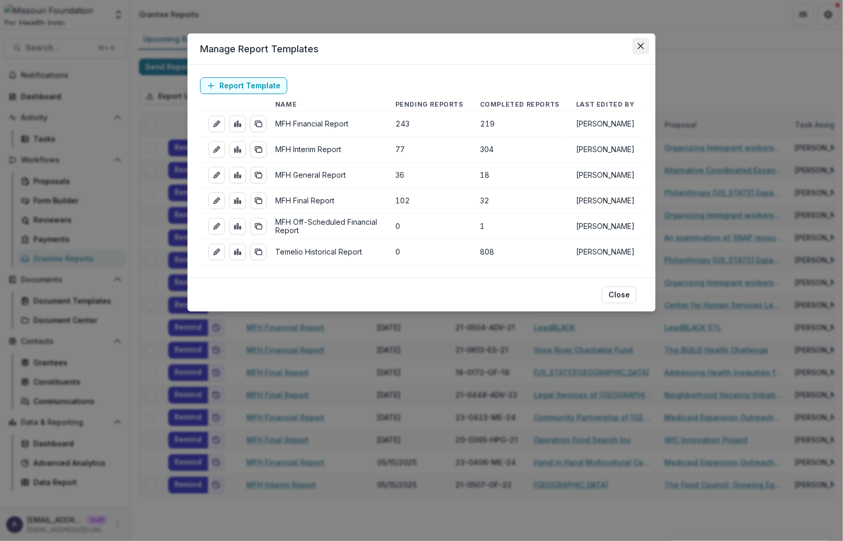
click at [644, 46] on icon "Close" at bounding box center [641, 46] width 6 height 6
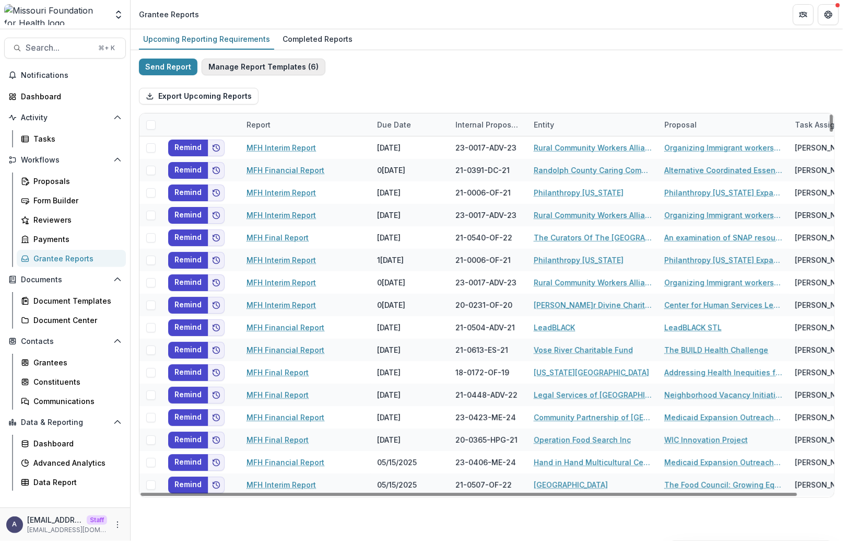
click at [300, 62] on button "Manage Report Templates ( 6 )" at bounding box center [264, 67] width 124 height 17
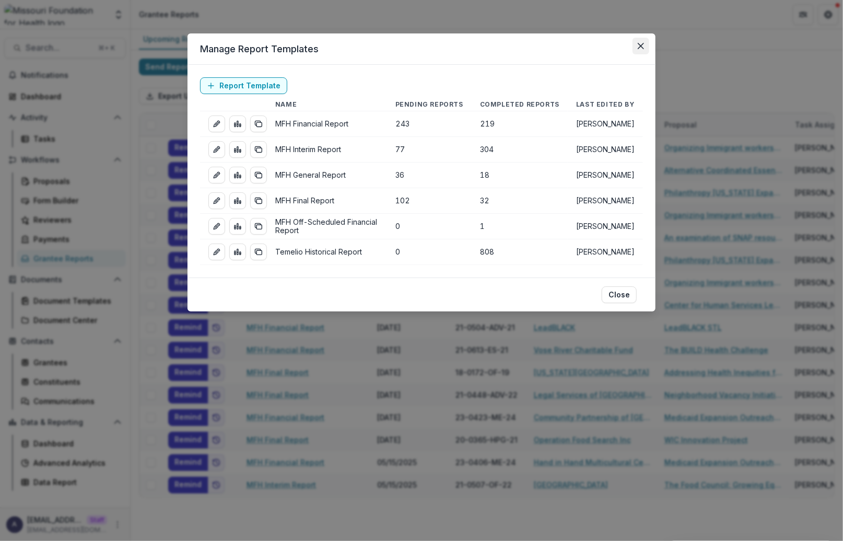
click at [640, 47] on icon "Close" at bounding box center [641, 46] width 6 height 6
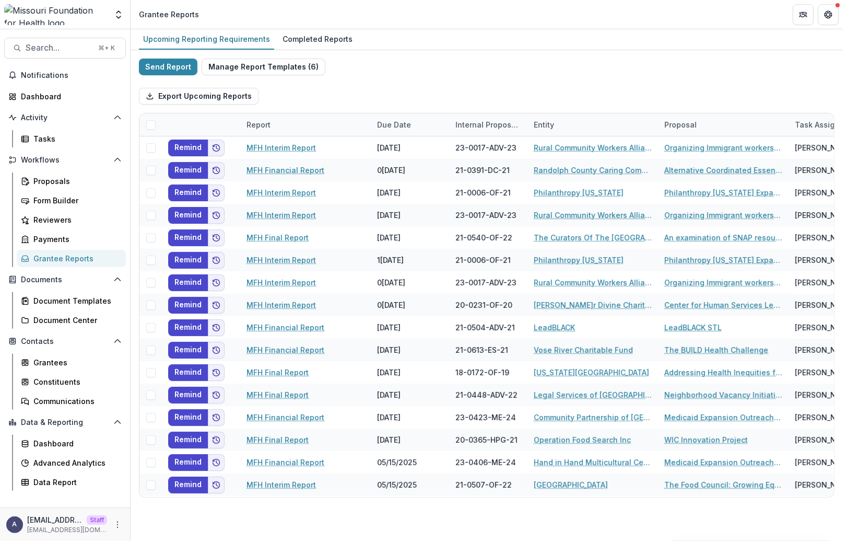
click at [664, 84] on div "Export Upcoming Reports" at bounding box center [487, 95] width 696 height 33
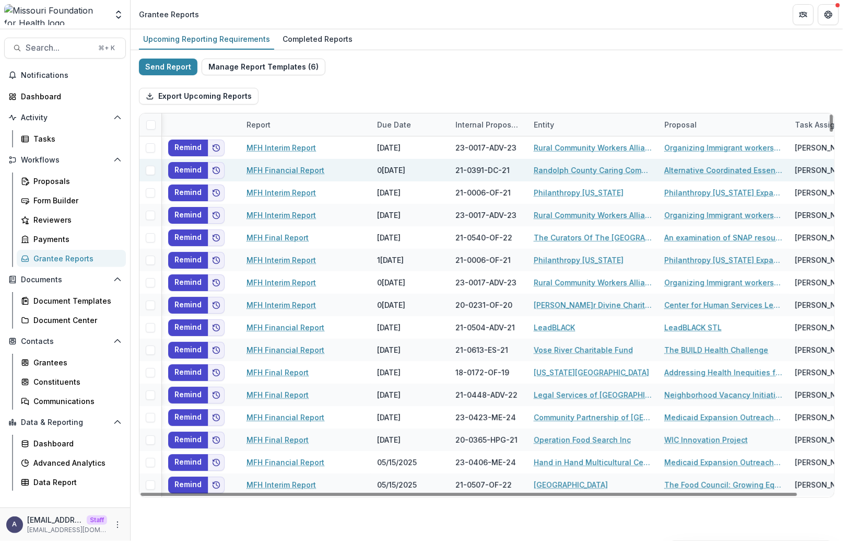
scroll to position [0, 32]
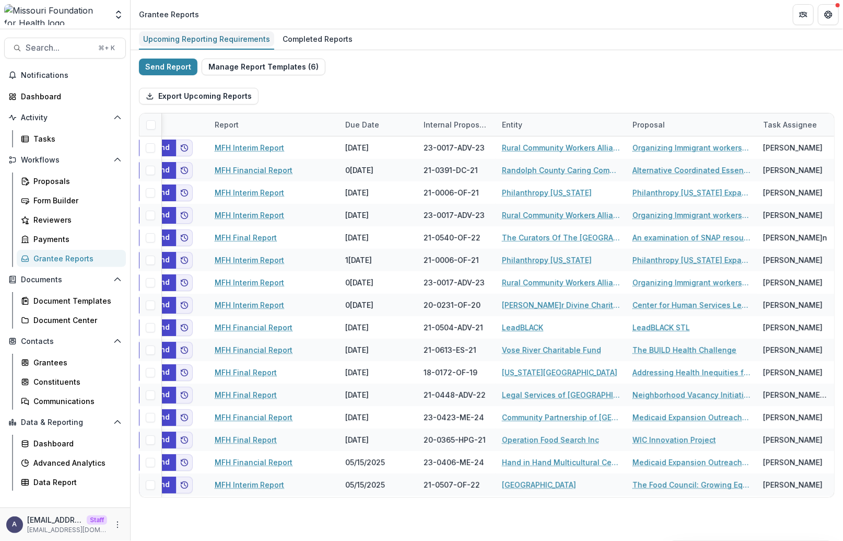
click at [237, 39] on div "Upcoming Reporting Requirements" at bounding box center [206, 38] width 135 height 15
click at [320, 40] on div "Completed Reports" at bounding box center [318, 38] width 78 height 15
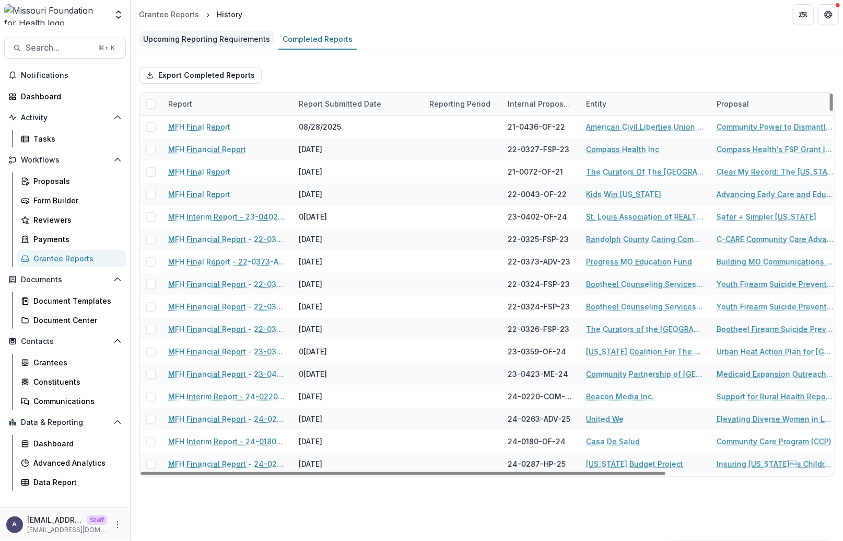
click at [209, 40] on div "Upcoming Reporting Requirements" at bounding box center [206, 38] width 135 height 15
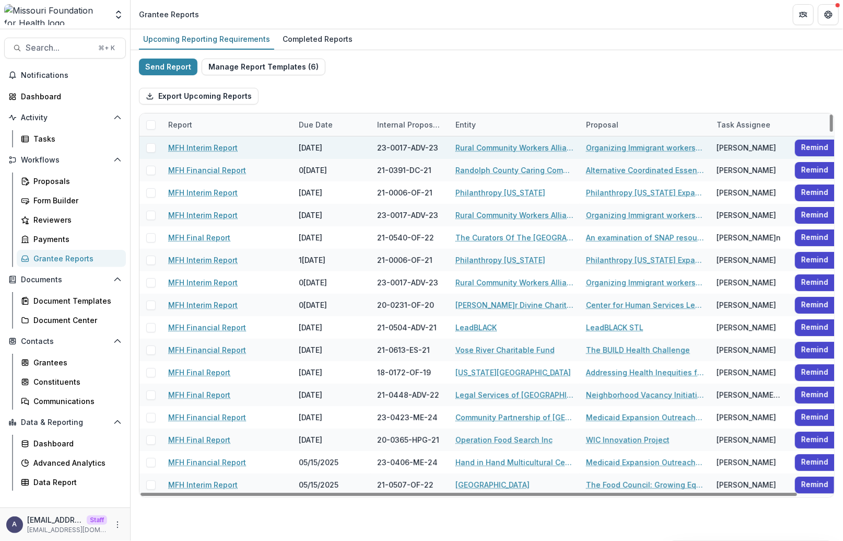
click at [225, 146] on link "MFH Interim Report" at bounding box center [203, 147] width 70 height 11
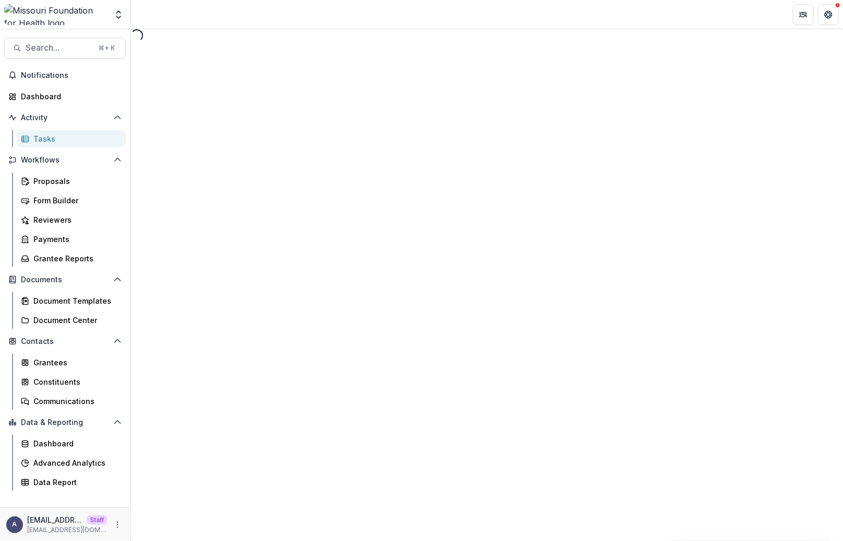
select select "********"
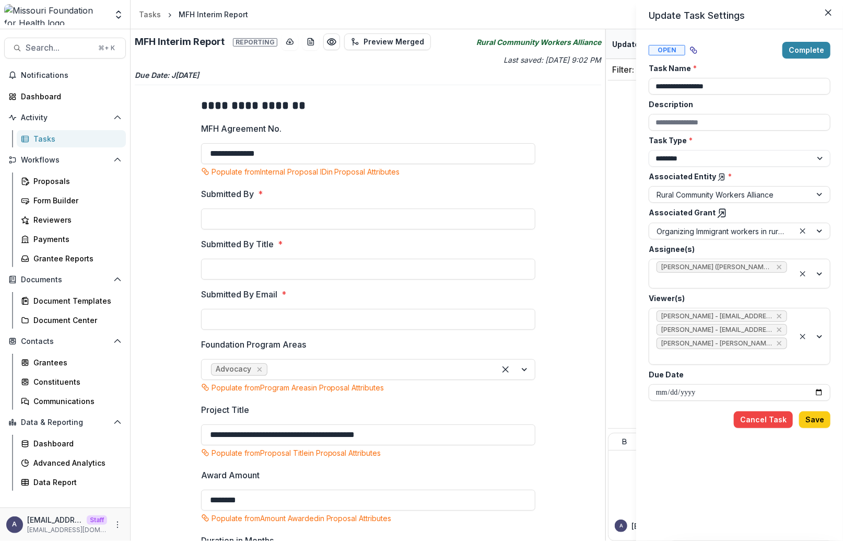
click at [545, 193] on div "**********" at bounding box center [421, 270] width 843 height 541
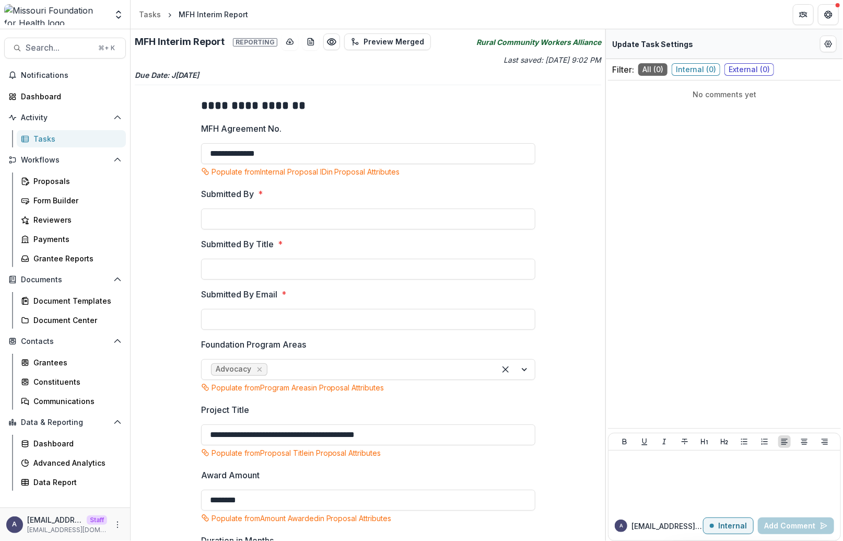
click at [185, 105] on div "**********" at bounding box center [368, 487] width 467 height 796
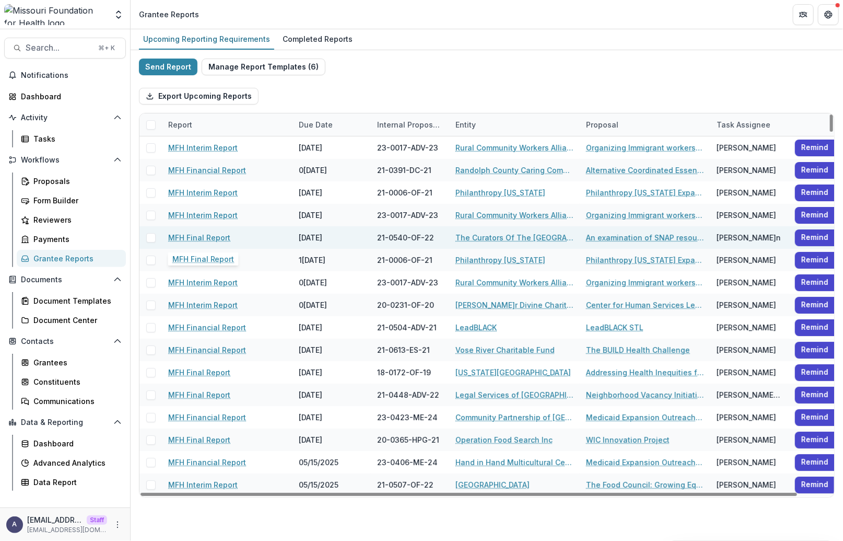
click at [218, 238] on link "MFH Final Report" at bounding box center [199, 237] width 62 height 11
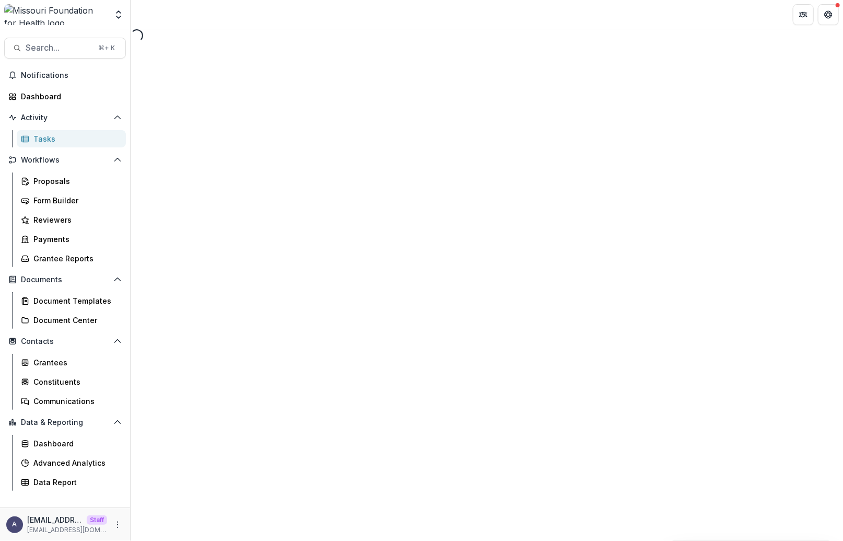
select select "********"
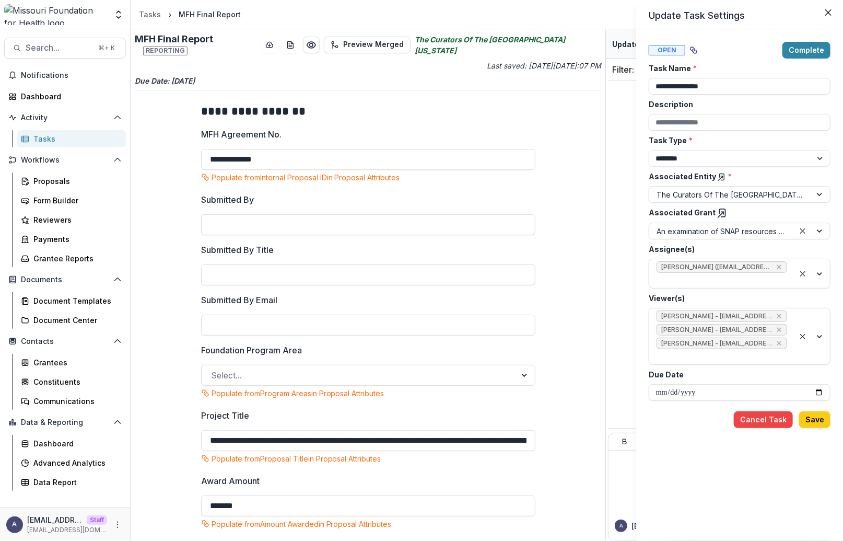
click at [60, 261] on div "**********" at bounding box center [421, 270] width 843 height 541
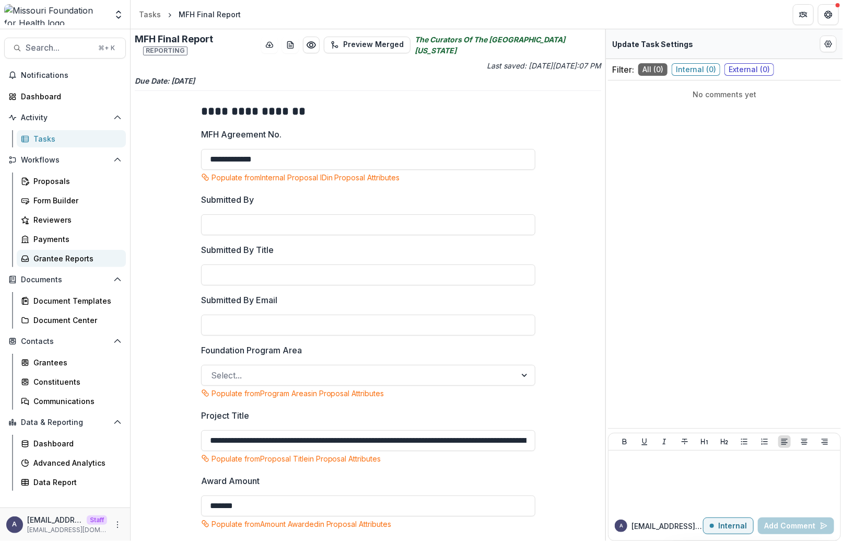
click at [55, 256] on div "Grantee Reports" at bounding box center [75, 258] width 84 height 11
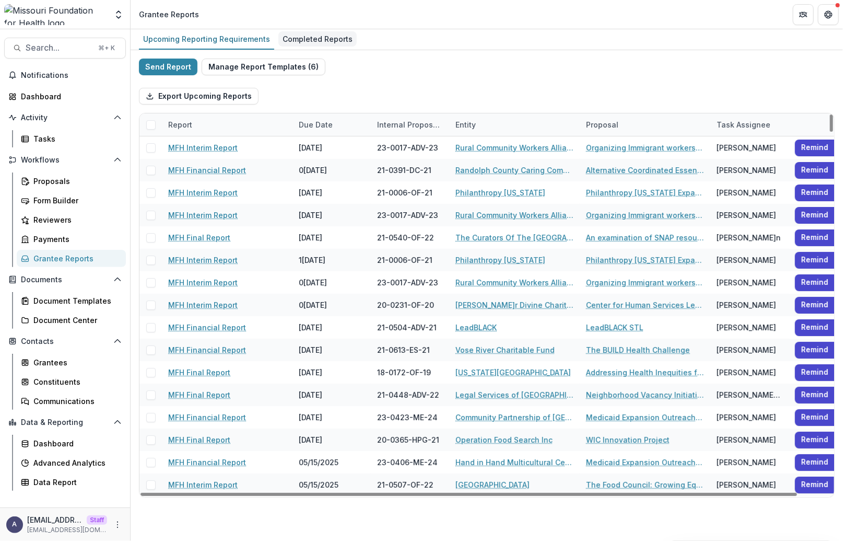
click at [315, 40] on div "Completed Reports" at bounding box center [318, 38] width 78 height 15
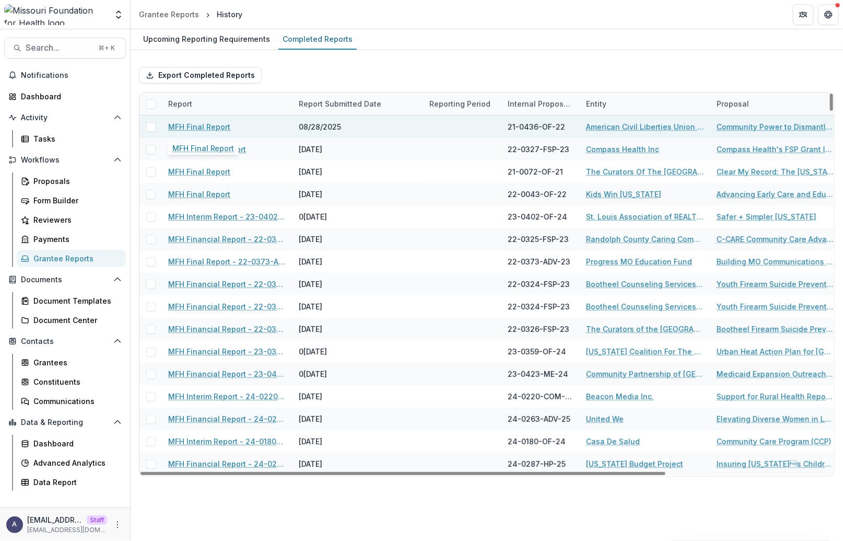
click at [209, 124] on link "MFH Final Report" at bounding box center [199, 126] width 62 height 11
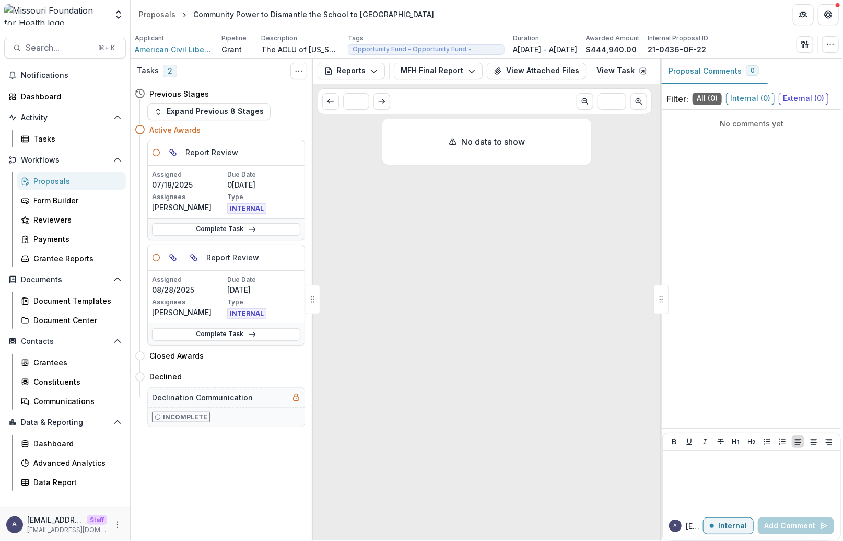
click at [504, 245] on div "No data to show" at bounding box center [487, 328] width 209 height 418
click at [607, 322] on div "No data to show" at bounding box center [487, 329] width 347 height 423
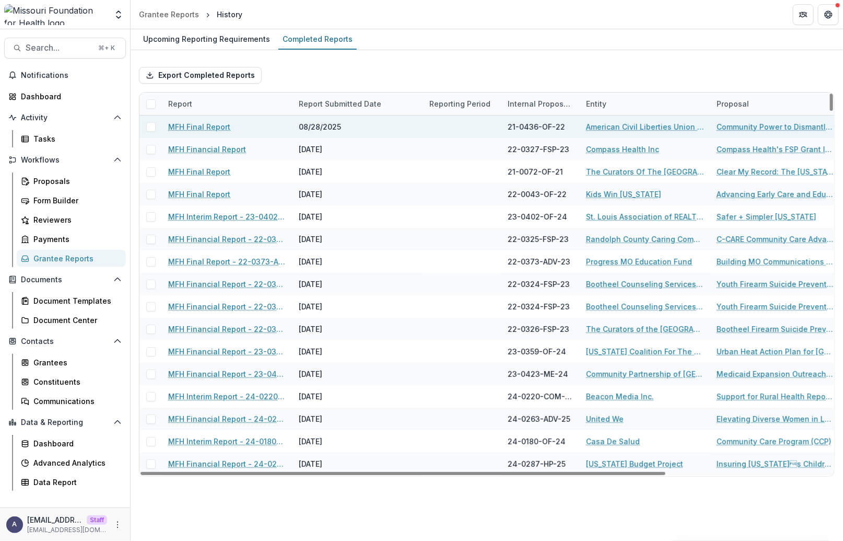
click at [207, 125] on link "MFH Final Report" at bounding box center [199, 126] width 62 height 11
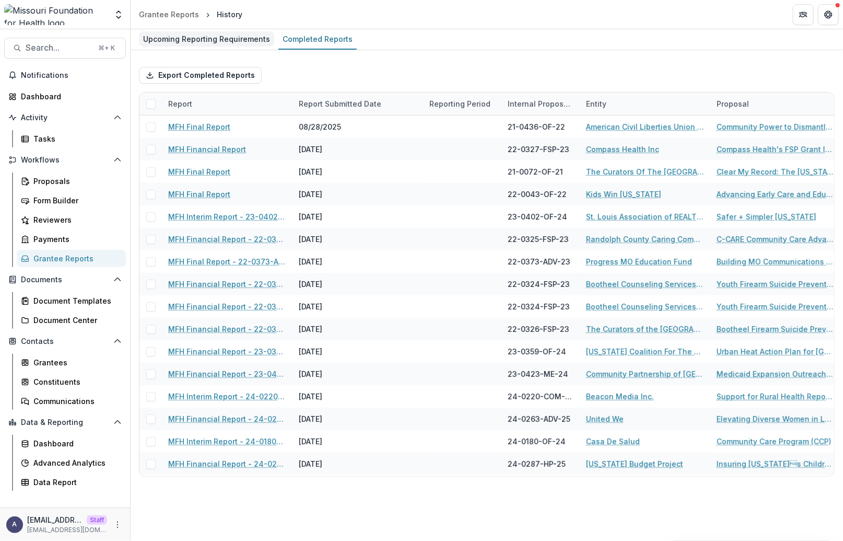
click at [168, 41] on div "Upcoming Reporting Requirements" at bounding box center [206, 38] width 135 height 15
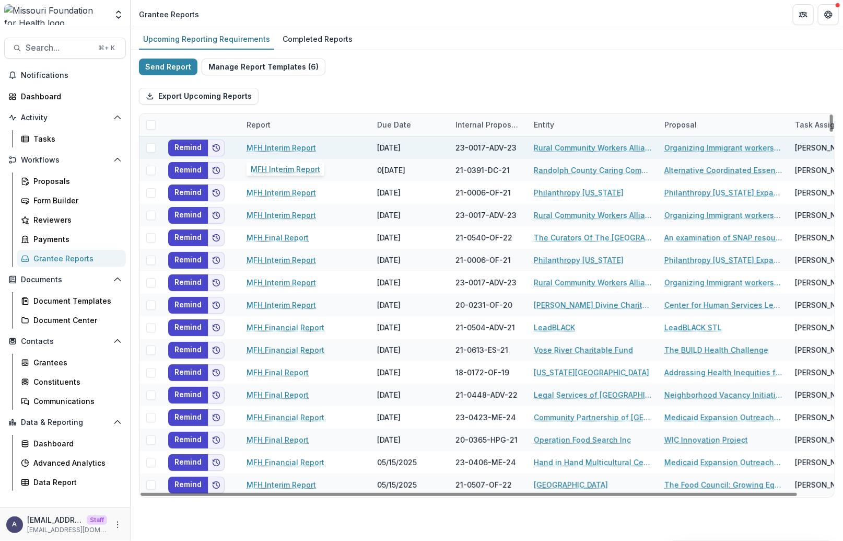
click at [288, 145] on link "MFH Interim Report" at bounding box center [282, 147] width 70 height 11
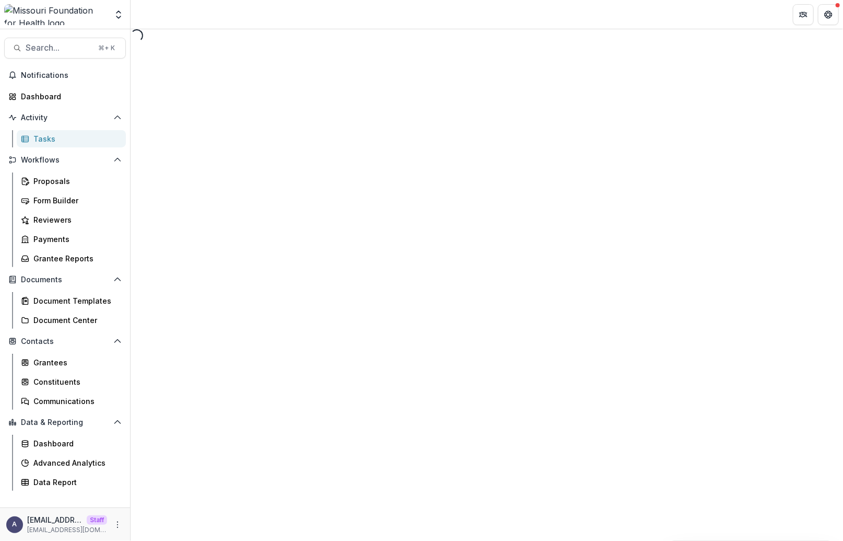
select select "********"
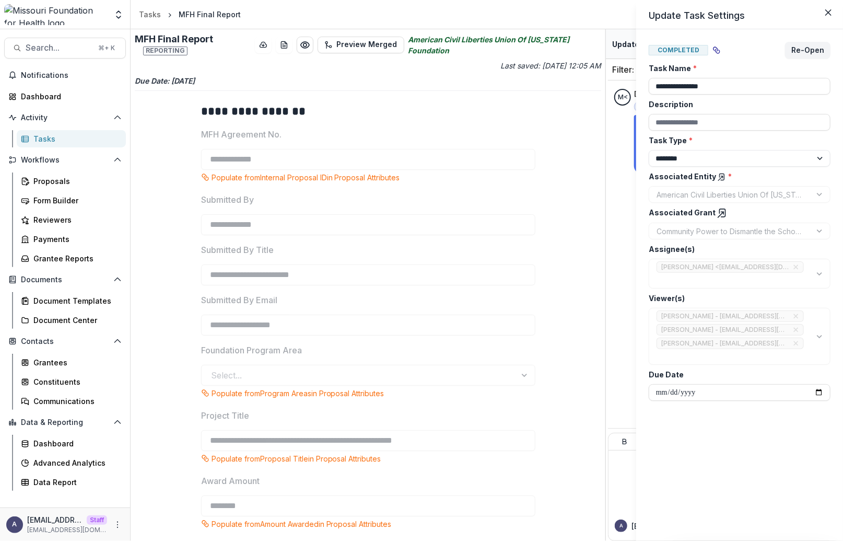
click at [59, 259] on div "**********" at bounding box center [421, 270] width 843 height 541
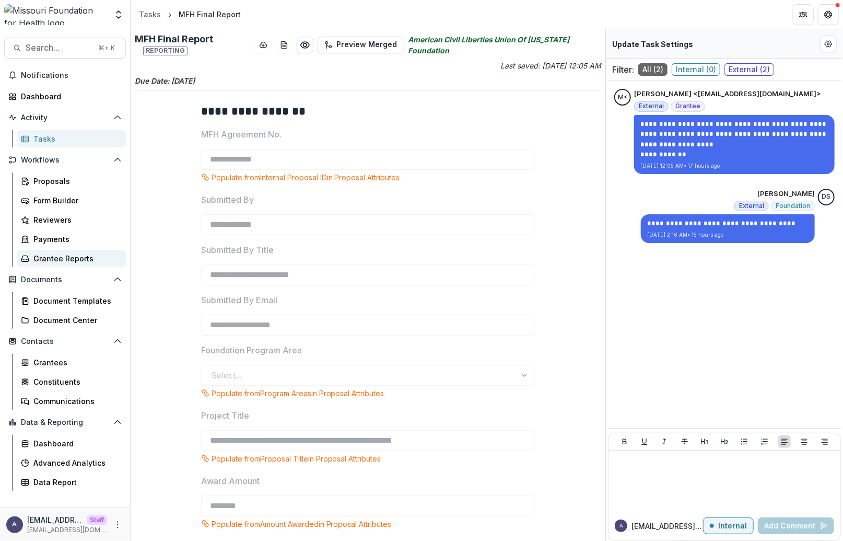
click at [62, 255] on div "Grantee Reports" at bounding box center [75, 258] width 84 height 11
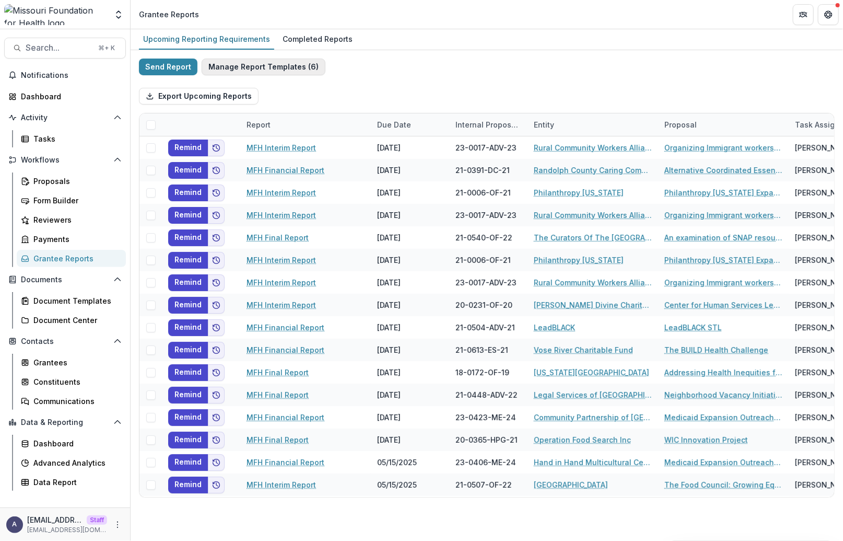
click at [280, 63] on button "Manage Report Templates ( 6 )" at bounding box center [264, 67] width 124 height 17
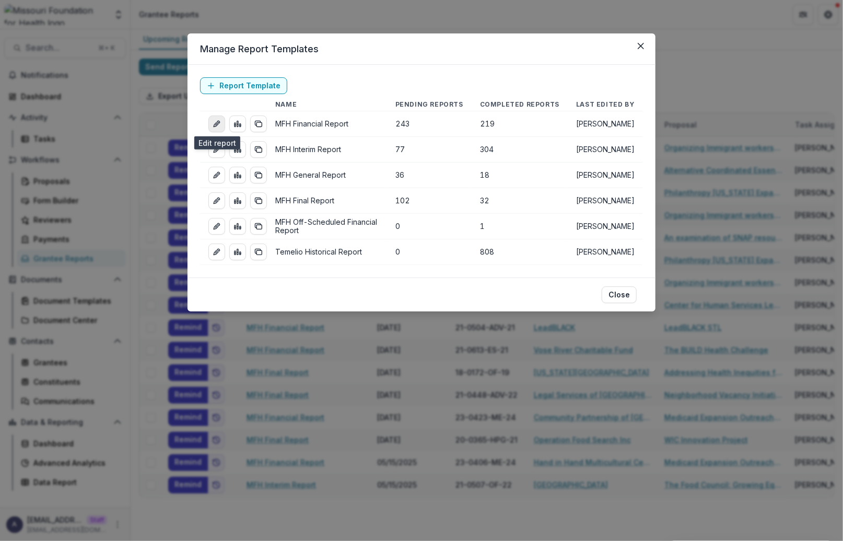
click at [220, 126] on icon "edit-report" at bounding box center [217, 124] width 8 height 8
